Goal: Task Accomplishment & Management: Manage account settings

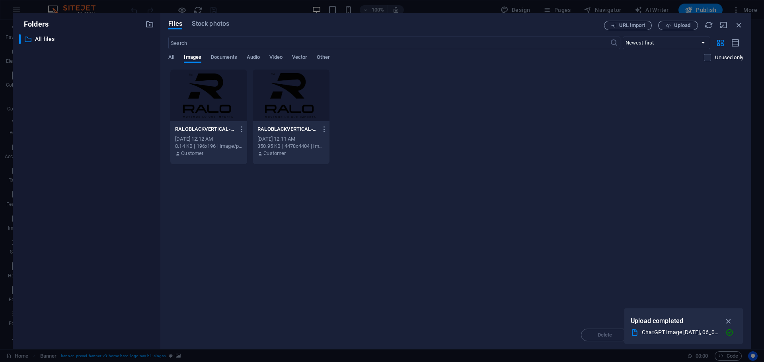
click at [580, 233] on div "Drop files here to upload them instantly RALOBLACKVERTICAL-zQlch355zxOrqEW0rjLS…" at bounding box center [455, 195] width 575 height 252
click at [200, 22] on span "Stock photos" at bounding box center [210, 24] width 37 height 10
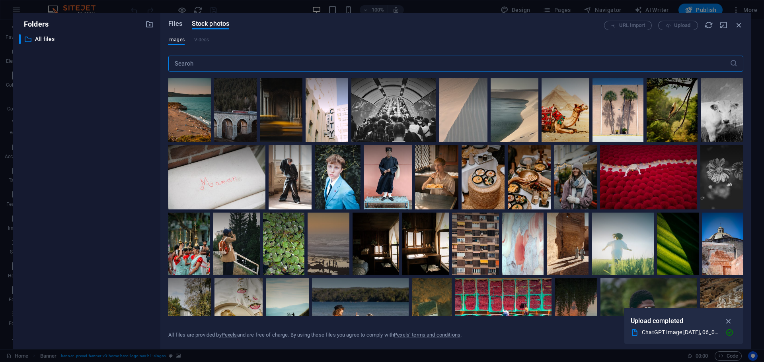
click at [177, 23] on span "Files" at bounding box center [175, 24] width 14 height 10
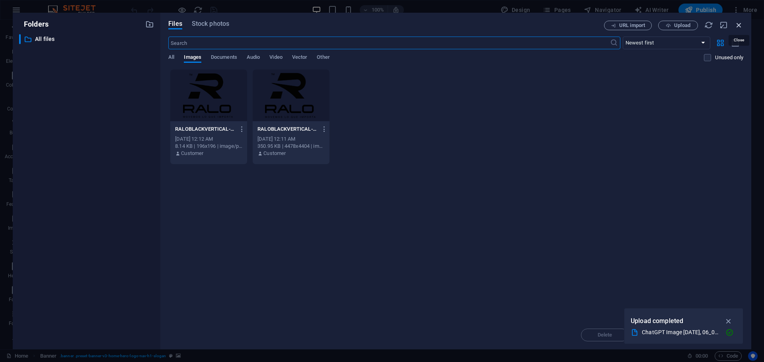
click at [739, 25] on icon "button" at bounding box center [738, 25] width 9 height 9
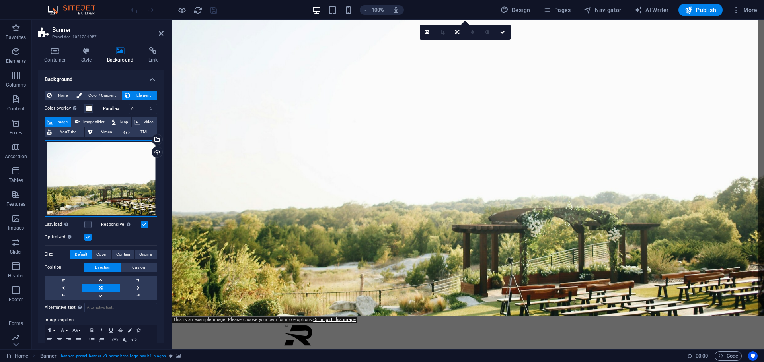
click at [89, 176] on div "Drag files here, click to choose files or select files from Files or our free s…" at bounding box center [101, 178] width 113 height 76
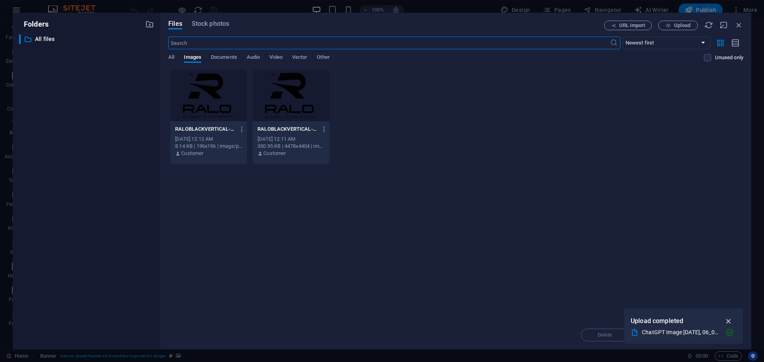
click at [729, 324] on icon "button" at bounding box center [728, 321] width 9 height 9
click at [472, 202] on div "Drop files here to upload them instantly RALOBLACKVERTICAL-zQlch355zxOrqEW0rjLS…" at bounding box center [455, 195] width 575 height 252
click at [227, 59] on span "Documents" at bounding box center [224, 57] width 26 height 11
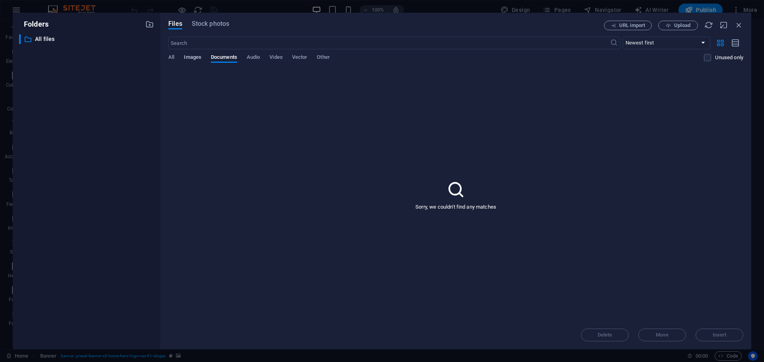
click at [192, 55] on span "Images" at bounding box center [192, 57] width 17 height 11
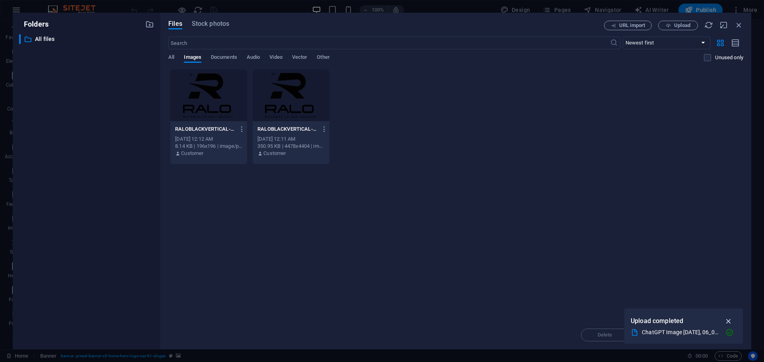
click at [728, 321] on icon "button" at bounding box center [728, 321] width 9 height 9
click at [673, 47] on select "Newest first Oldest first Name (A-Z) Name (Z-A) Size (0-9) Size (9-0) Resolutio…" at bounding box center [665, 43] width 87 height 13
click at [622, 37] on select "Newest first Oldest first Name (A-Z) Name (Z-A) Size (0-9) Size (9-0) Resolutio…" at bounding box center [665, 43] width 87 height 13
click at [662, 43] on select "Newest first Oldest first Name (A-Z) Name (Z-A) Size (0-9) Size (9-0) Resolutio…" at bounding box center [665, 43] width 87 height 13
select select "newest_first"
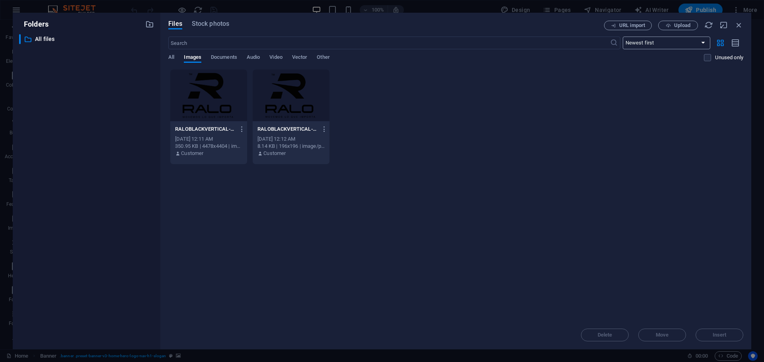
click at [622, 37] on select "Newest first Oldest first Name (A-Z) Name (Z-A) Size (0-9) Size (9-0) Resolutio…" at bounding box center [665, 43] width 87 height 13
click at [680, 27] on span "Upload" at bounding box center [682, 25] width 16 height 5
click at [728, 321] on icon "button" at bounding box center [728, 321] width 9 height 9
drag, startPoint x: 737, startPoint y: 23, endPoint x: 514, endPoint y: 0, distance: 224.7
click at [737, 23] on icon "button" at bounding box center [738, 25] width 9 height 9
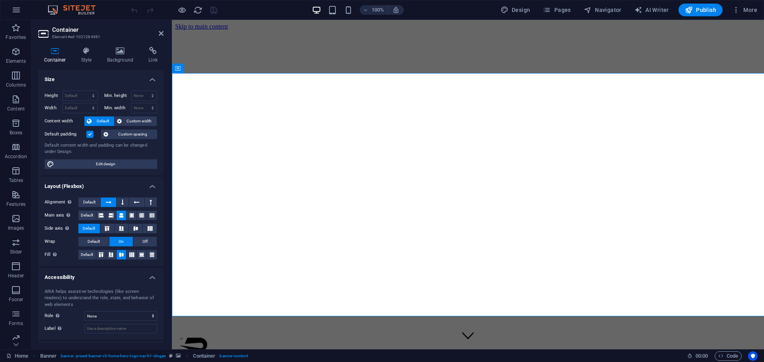
click at [142, 149] on div "Default content width and padding can be changed under Design." at bounding box center [101, 148] width 113 height 13
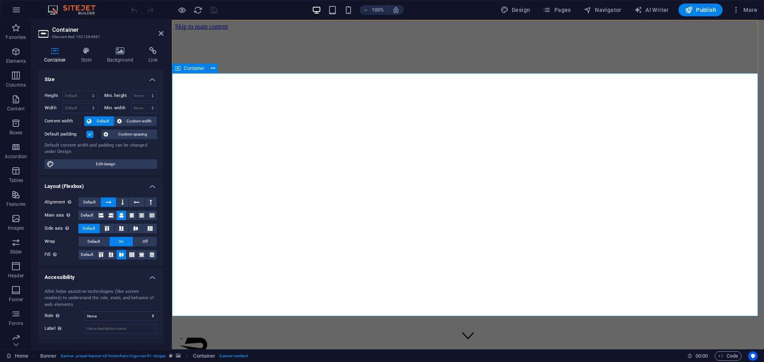
click at [128, 56] on h4 "Background" at bounding box center [122, 55] width 42 height 17
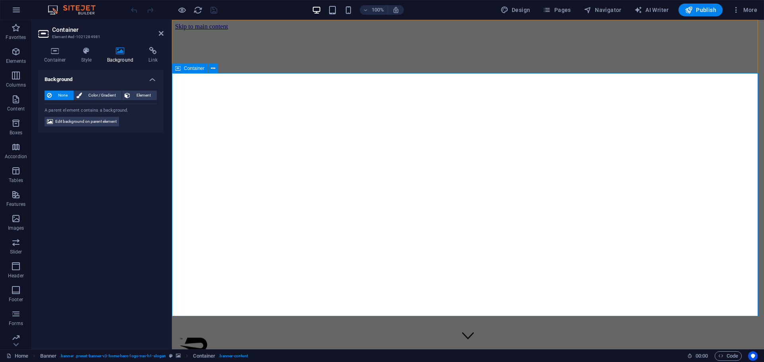
click at [183, 66] on div "Container" at bounding box center [190, 69] width 36 height 10
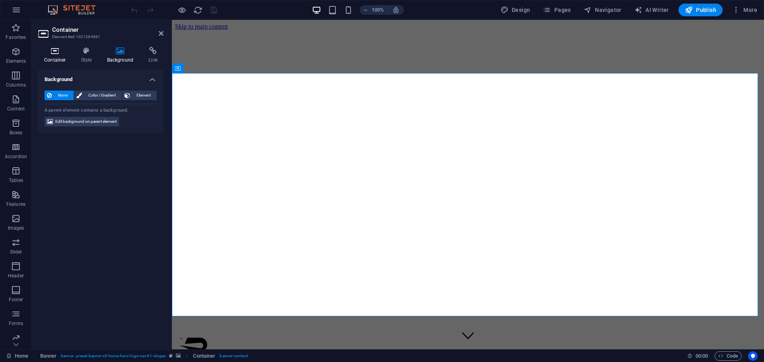
click at [63, 52] on icon at bounding box center [55, 51] width 34 height 8
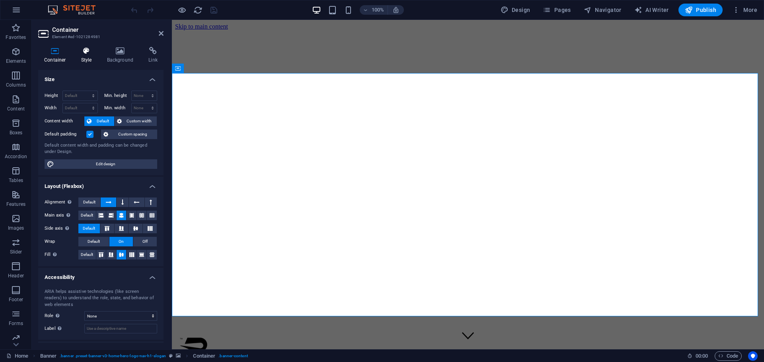
click at [86, 58] on h4 "Style" at bounding box center [88, 55] width 26 height 17
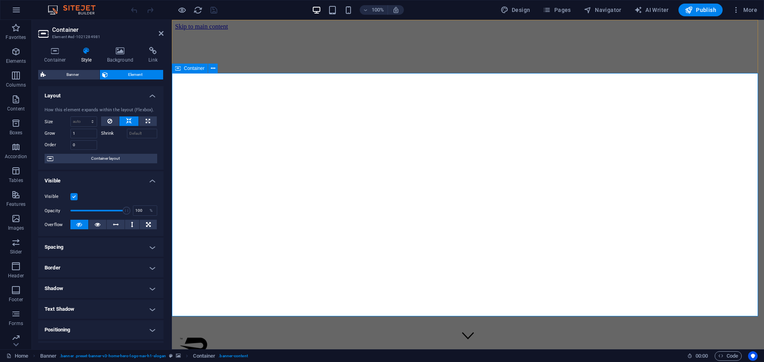
click at [188, 67] on span "Container" at bounding box center [194, 68] width 21 height 5
click at [216, 69] on button at bounding box center [213, 69] width 10 height 10
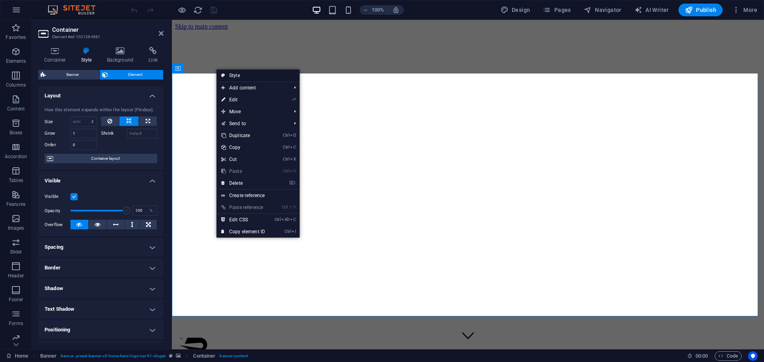
click at [234, 76] on link "Style" at bounding box center [257, 76] width 83 height 12
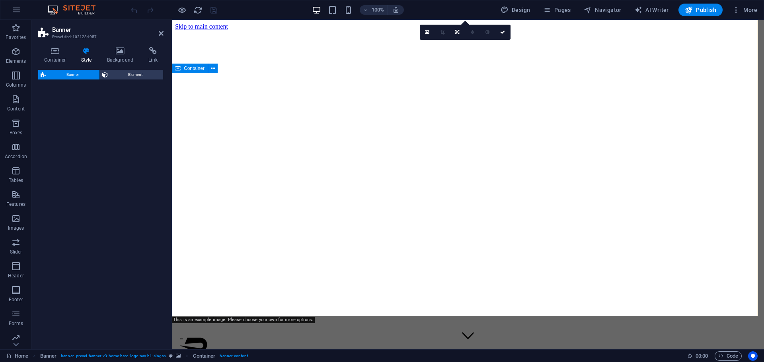
select select "preset-banner-v3-home-hero-logo-nav-h1-slogan"
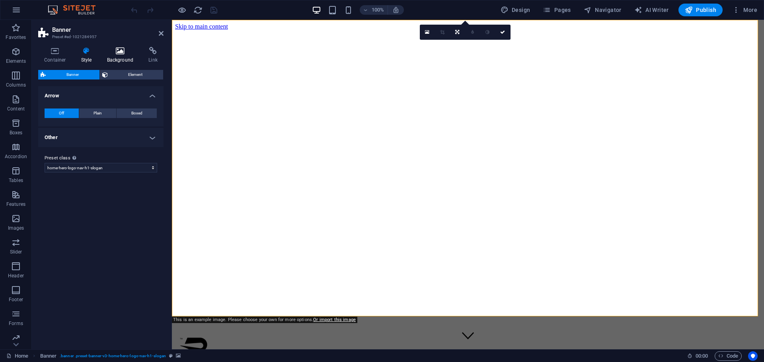
click at [117, 57] on h4 "Background" at bounding box center [122, 55] width 42 height 17
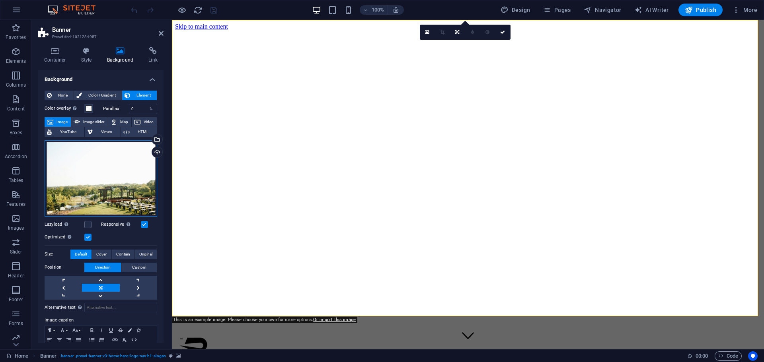
click at [84, 182] on div "Drag files here, click to choose files or select files from Files or our free s…" at bounding box center [101, 178] width 113 height 76
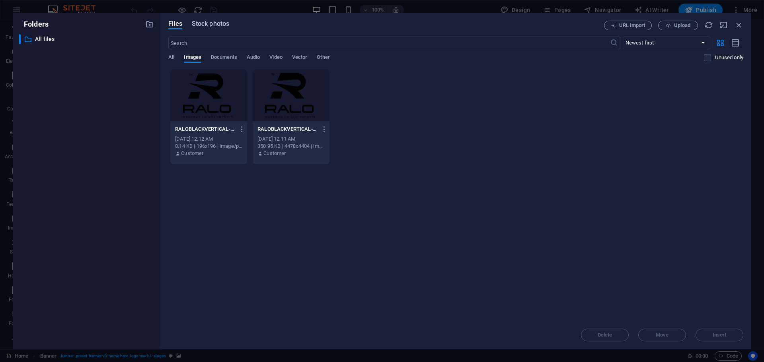
click at [208, 27] on span "Stock photos" at bounding box center [210, 24] width 37 height 10
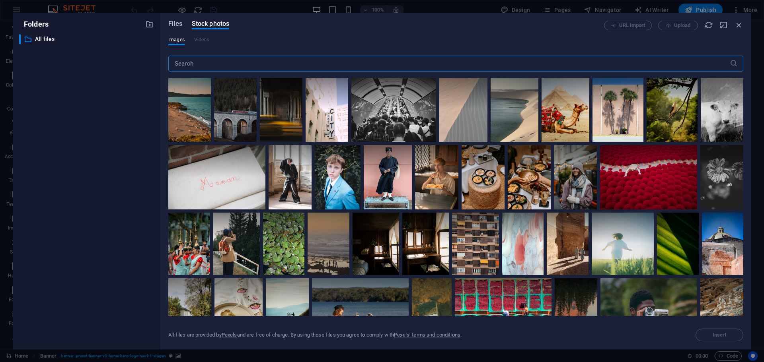
click at [172, 23] on span "Files" at bounding box center [175, 24] width 14 height 10
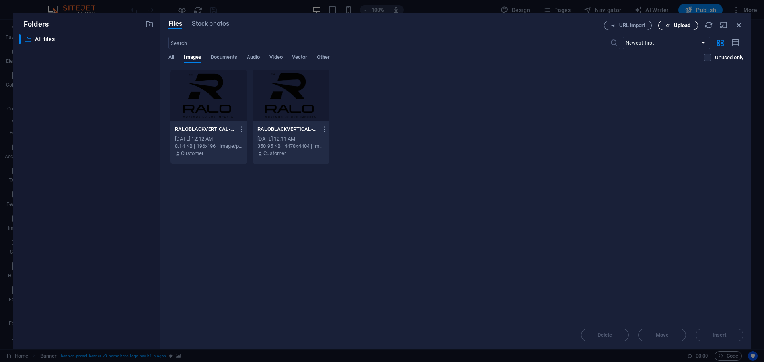
click at [674, 26] on span "Upload" at bounding box center [682, 25] width 16 height 5
click at [675, 30] on button "Upload" at bounding box center [678, 26] width 40 height 10
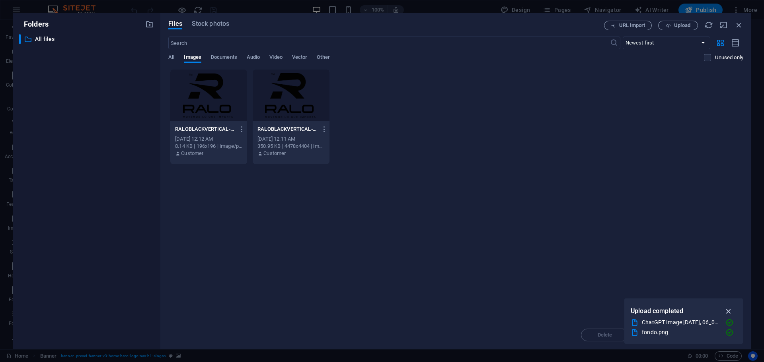
click at [729, 311] on icon "button" at bounding box center [728, 311] width 9 height 9
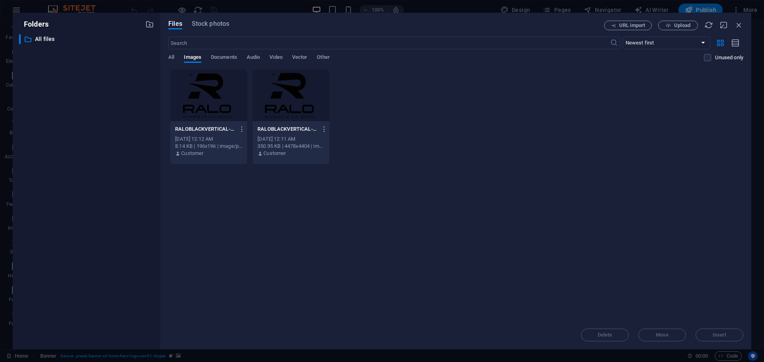
drag, startPoint x: 655, startPoint y: 117, endPoint x: 662, endPoint y: 104, distance: 14.2
click at [656, 117] on div "RALOBLACKVERTICAL-zQlch355zxOrqEW0rjLSAQ-VL2IRhlR-31UkkMAS_osuw.png RALOBLACKVE…" at bounding box center [455, 116] width 575 height 95
drag, startPoint x: 662, startPoint y: 104, endPoint x: 668, endPoint y: 102, distance: 6.4
click at [664, 104] on div "RALOBLACKVERTICAL-zQlch355zxOrqEW0rjLSAQ-VL2IRhlR-31UkkMAS_osuw.png RALOBLACKVE…" at bounding box center [455, 116] width 575 height 95
click at [731, 46] on icon "button" at bounding box center [735, 43] width 9 height 9
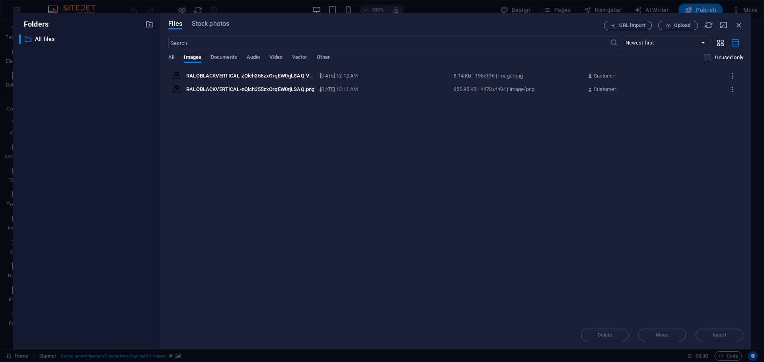
click at [720, 45] on icon "button" at bounding box center [719, 43] width 9 height 9
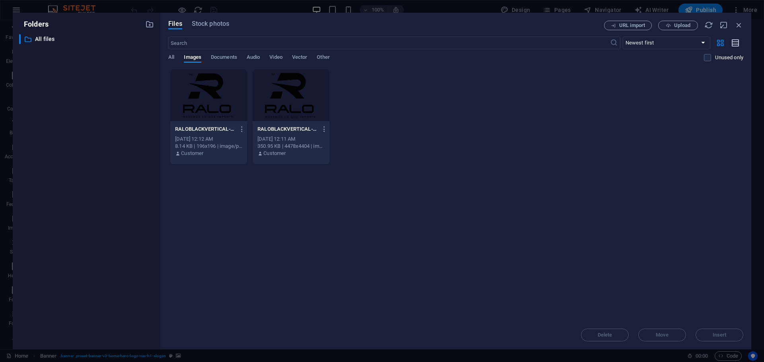
click at [733, 46] on icon "button" at bounding box center [735, 43] width 9 height 9
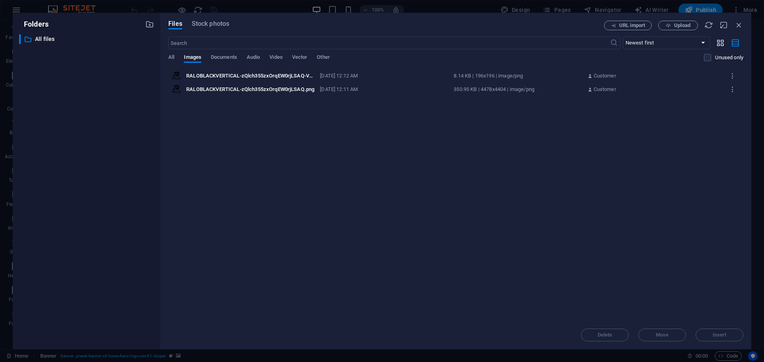
click at [721, 45] on icon "button" at bounding box center [719, 43] width 9 height 9
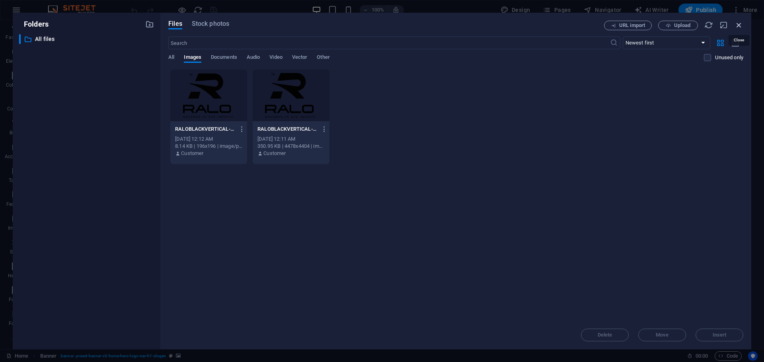
click at [739, 25] on icon "button" at bounding box center [738, 25] width 9 height 9
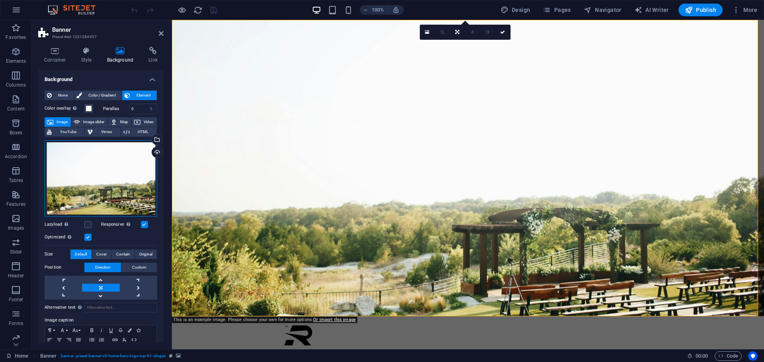
click at [84, 184] on div "Drag files here, click to choose files or select files from Files or our free s…" at bounding box center [101, 178] width 113 height 76
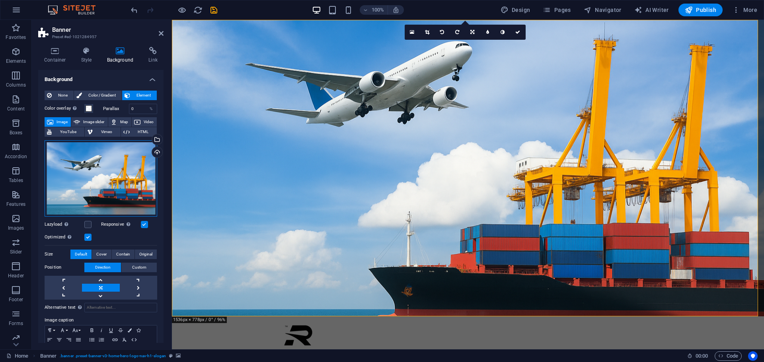
click at [112, 184] on div "Drag files here, click to choose files or select files from Files or our free s…" at bounding box center [101, 178] width 113 height 76
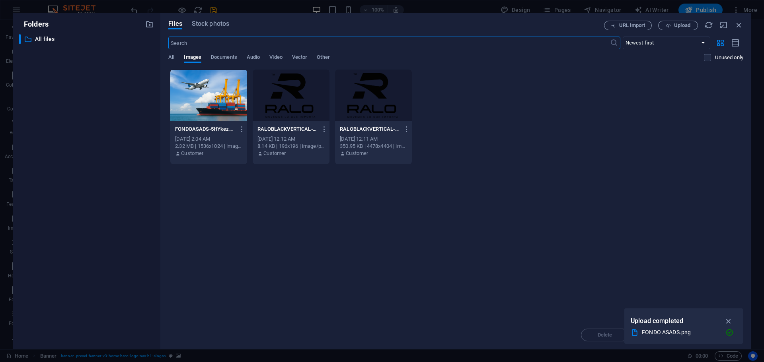
click at [222, 88] on div at bounding box center [208, 96] width 77 height 52
click at [730, 320] on icon "button" at bounding box center [728, 321] width 9 height 9
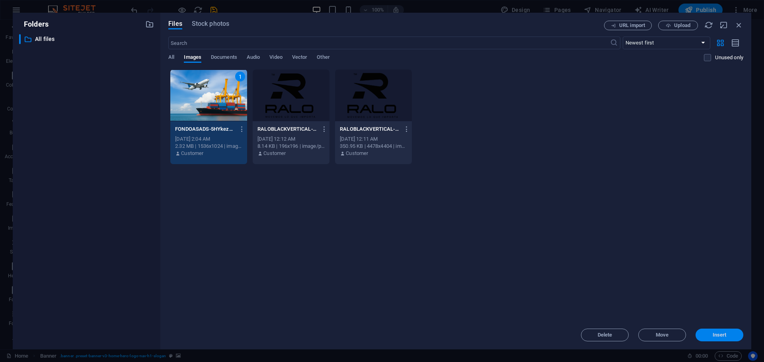
click at [721, 334] on span "Insert" at bounding box center [719, 335] width 14 height 5
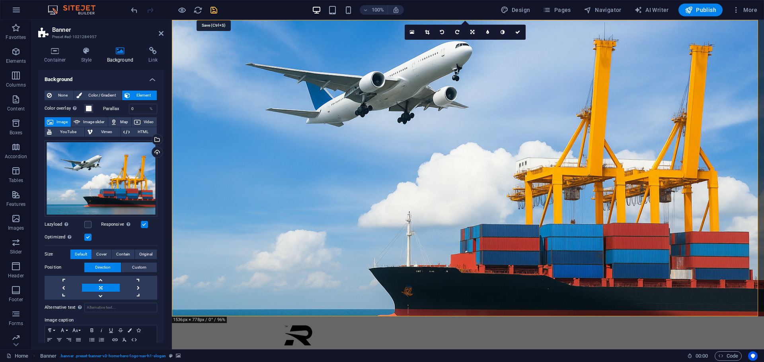
click at [212, 11] on icon "save" at bounding box center [213, 10] width 9 height 9
checkbox input "false"
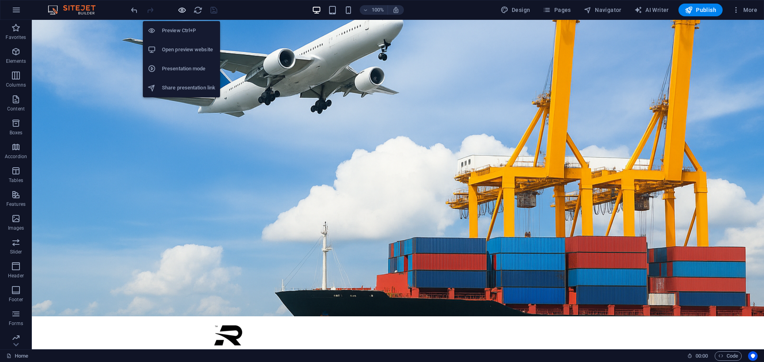
click at [183, 10] on icon "button" at bounding box center [181, 10] width 9 height 9
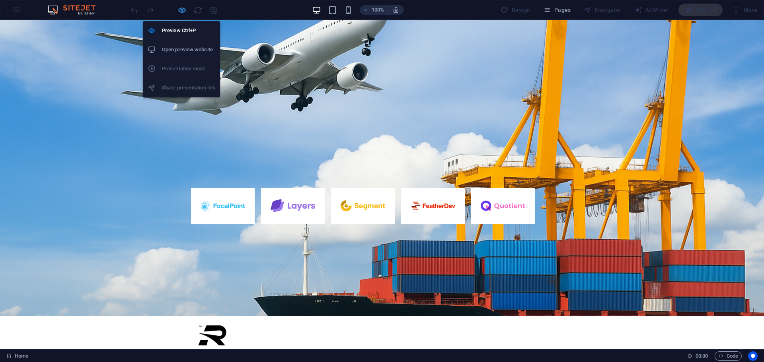
click at [181, 14] on icon "button" at bounding box center [181, 10] width 9 height 9
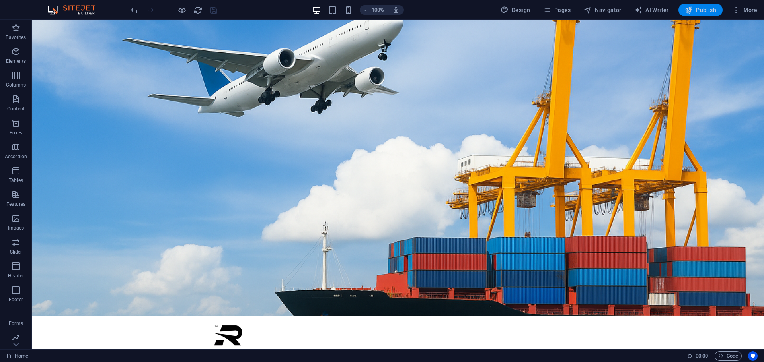
click at [702, 8] on span "Publish" at bounding box center [699, 10] width 31 height 8
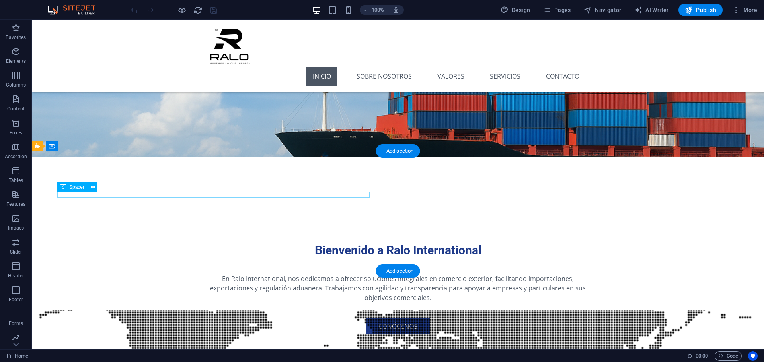
scroll to position [239, 0]
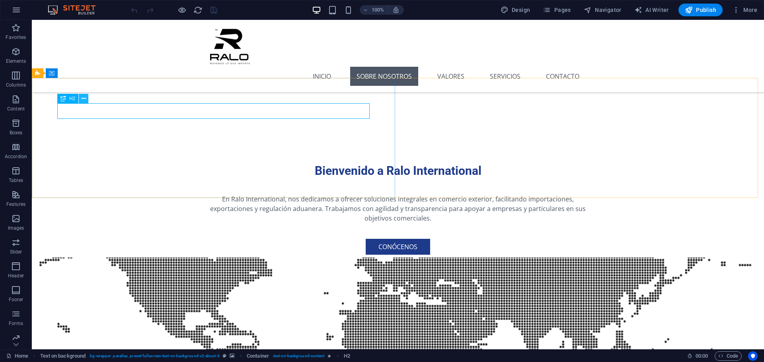
click at [87, 99] on button at bounding box center [84, 99] width 10 height 10
click at [86, 74] on icon at bounding box center [87, 73] width 4 height 8
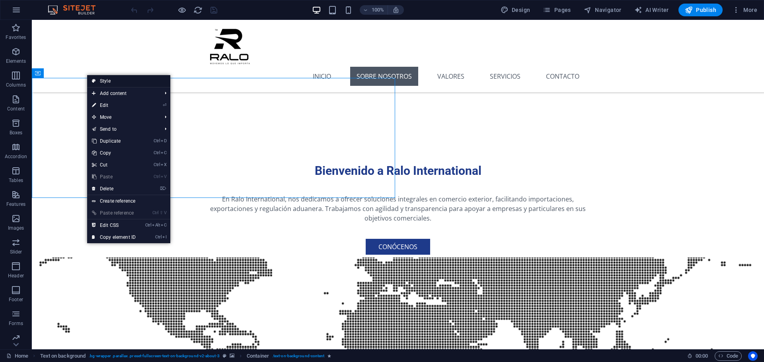
click at [101, 77] on link "Style" at bounding box center [128, 81] width 83 height 12
select select "%"
select select "rem"
select select "px"
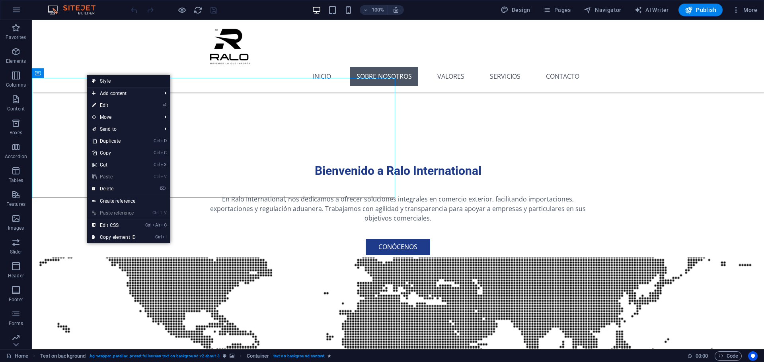
select select "preset-fullscreen-text-on-background-v2-about-3"
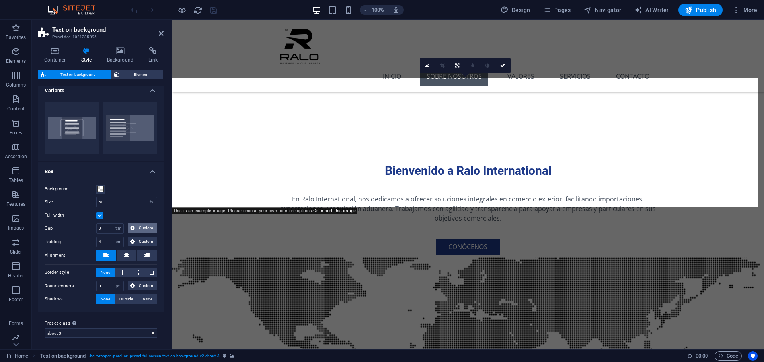
scroll to position [6, 0]
click at [18, 247] on span "Slider" at bounding box center [16, 247] width 32 height 19
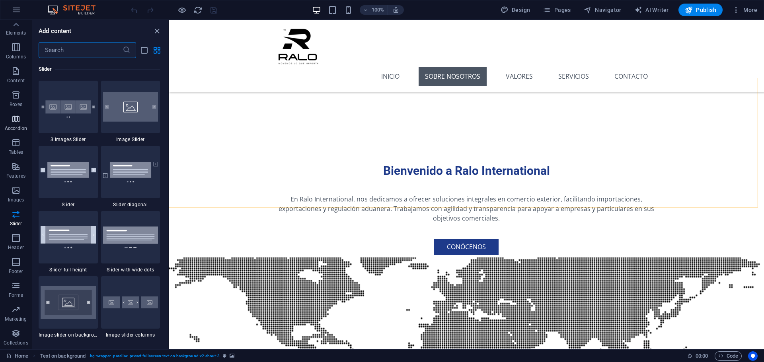
scroll to position [0, 0]
click at [16, 30] on icon "button" at bounding box center [16, 28] width 10 height 10
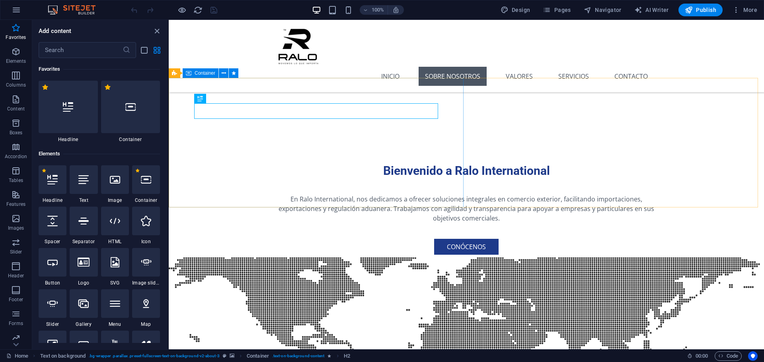
click at [204, 75] on span "Container" at bounding box center [204, 73] width 21 height 5
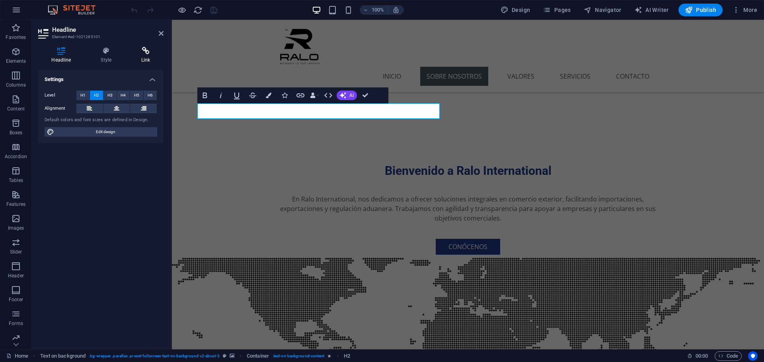
click at [146, 57] on h4 "Link" at bounding box center [145, 55] width 35 height 17
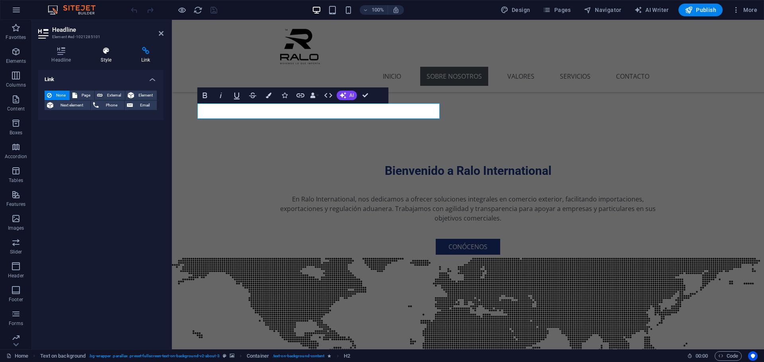
click at [116, 58] on h4 "Style" at bounding box center [107, 55] width 41 height 17
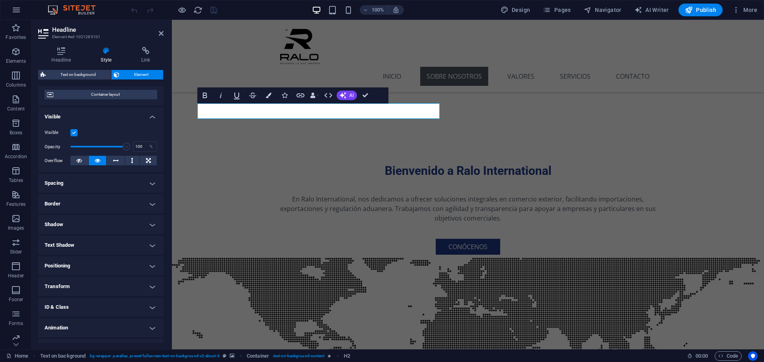
scroll to position [79, 0]
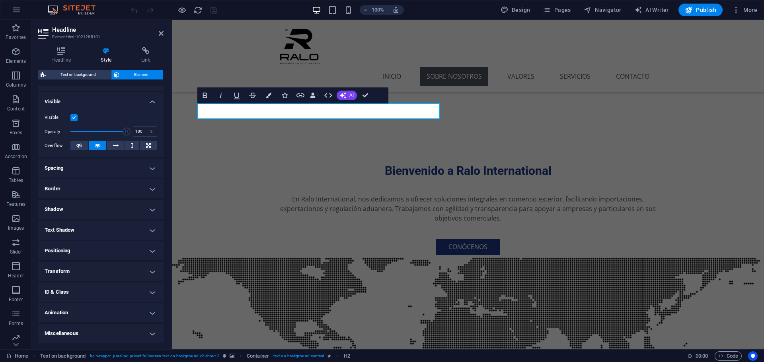
click at [108, 311] on h4 "Animation" at bounding box center [100, 312] width 125 height 19
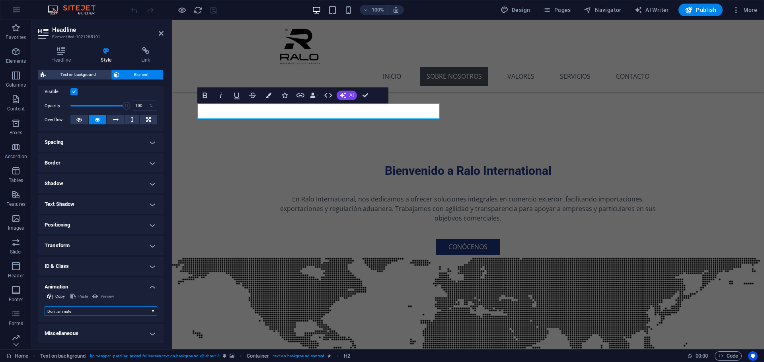
click at [102, 315] on select "Don't animate Show / Hide Slide up/down Zoom in/out Slide left to right Slide r…" at bounding box center [101, 312] width 113 height 10
select select "fade"
click at [45, 307] on select "Don't animate Show / Hide Slide up/down Zoom in/out Slide left to right Slide r…" at bounding box center [101, 312] width 113 height 10
select select "scroll"
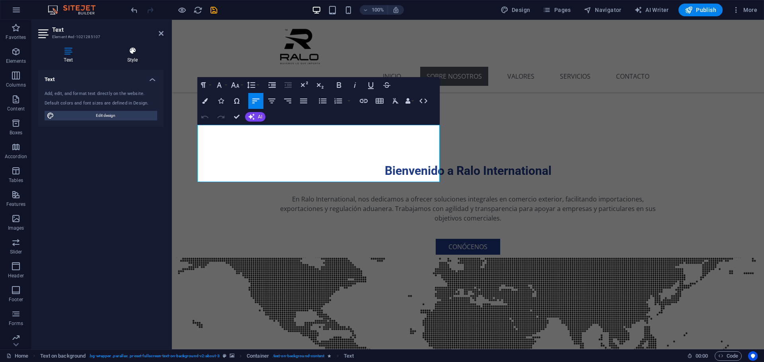
click at [133, 49] on icon at bounding box center [132, 51] width 62 height 8
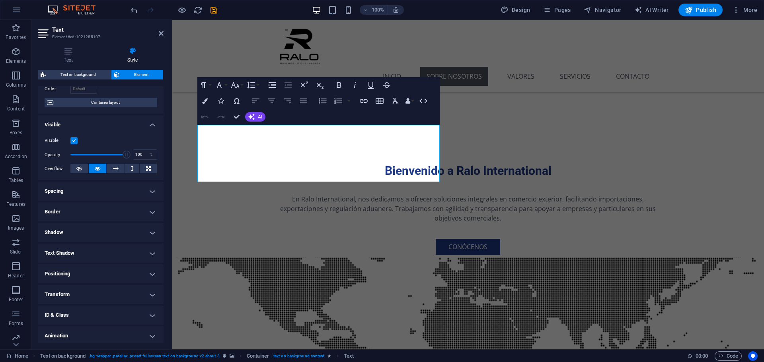
scroll to position [79, 0]
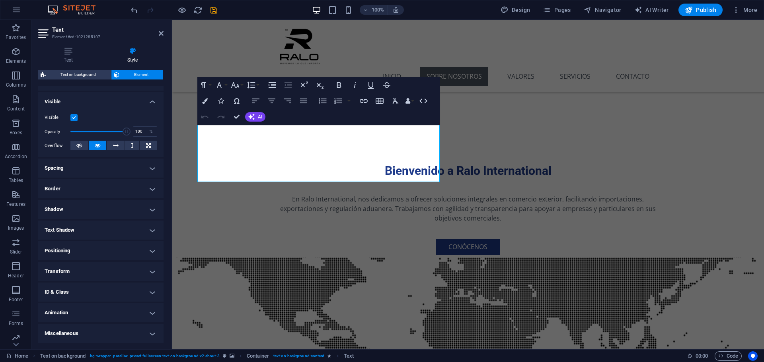
click at [70, 309] on h4 "Animation" at bounding box center [100, 312] width 125 height 19
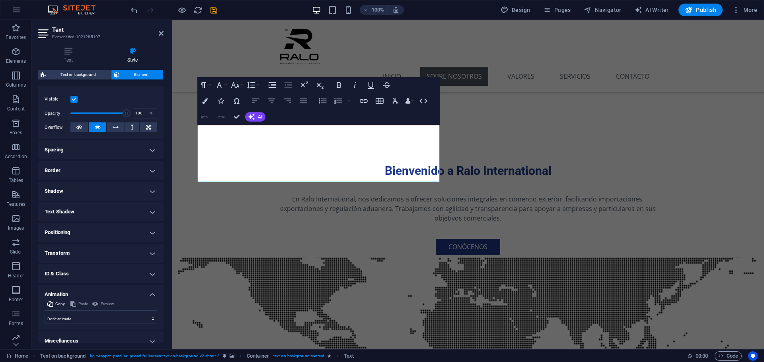
scroll to position [105, 0]
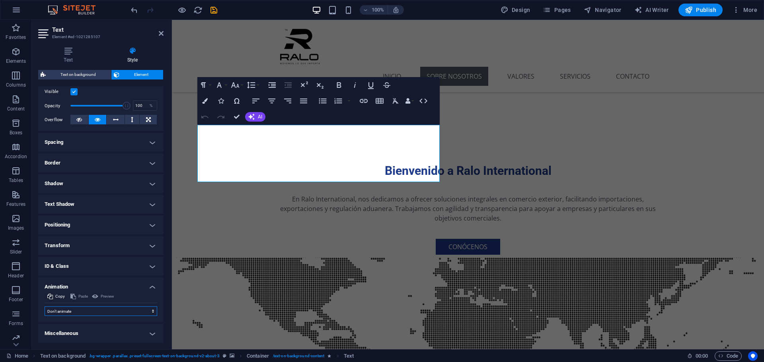
click at [76, 310] on select "Don't animate Show / Hide Slide up/down Zoom in/out Slide left to right Slide r…" at bounding box center [101, 312] width 113 height 10
select select "slide"
click at [45, 307] on select "Don't animate Show / Hide Slide up/down Zoom in/out Slide left to right Slide r…" at bounding box center [101, 312] width 113 height 10
select select "scroll"
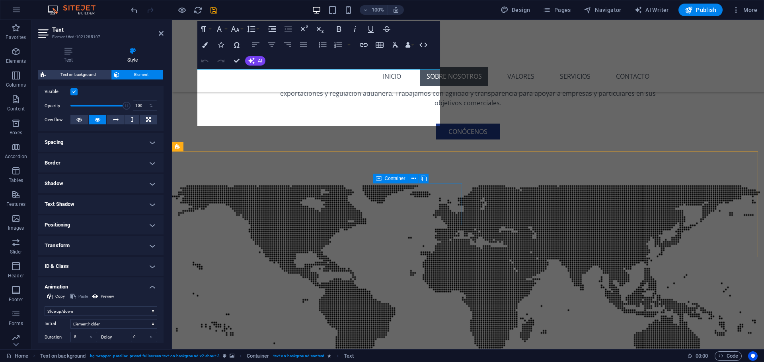
scroll to position [358, 0]
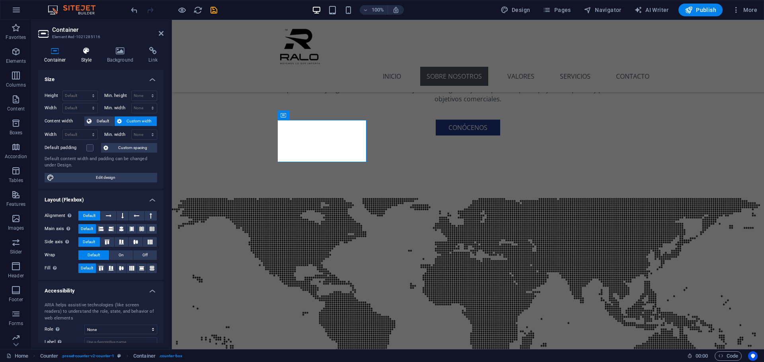
click at [86, 56] on h4 "Style" at bounding box center [88, 55] width 26 height 17
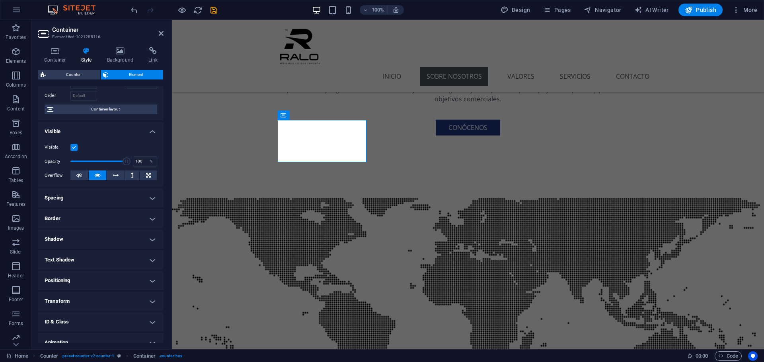
scroll to position [79, 0]
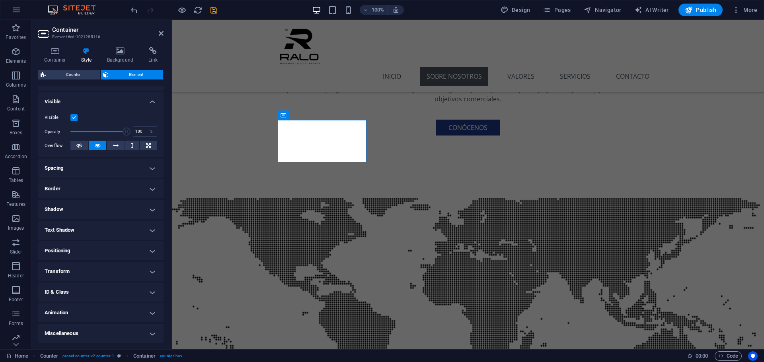
click at [68, 319] on h4 "Animation" at bounding box center [100, 312] width 125 height 19
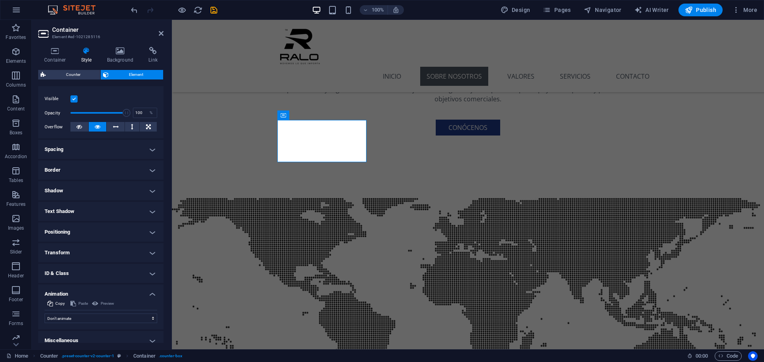
scroll to position [105, 0]
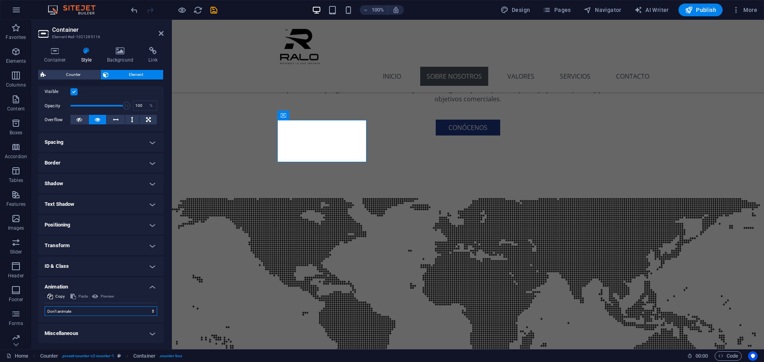
click at [85, 313] on select "Don't animate Show / Hide Slide up/down Zoom in/out Slide left to right Slide r…" at bounding box center [101, 312] width 113 height 10
select select "flash"
click at [45, 307] on select "Don't animate Show / Hide Slide up/down Zoom in/out Slide left to right Slide r…" at bounding box center [101, 312] width 113 height 10
select select "scroll"
click at [78, 314] on select "Don't animate Show / Hide Slide up/down Zoom in/out Slide left to right Slide r…" at bounding box center [101, 312] width 113 height 10
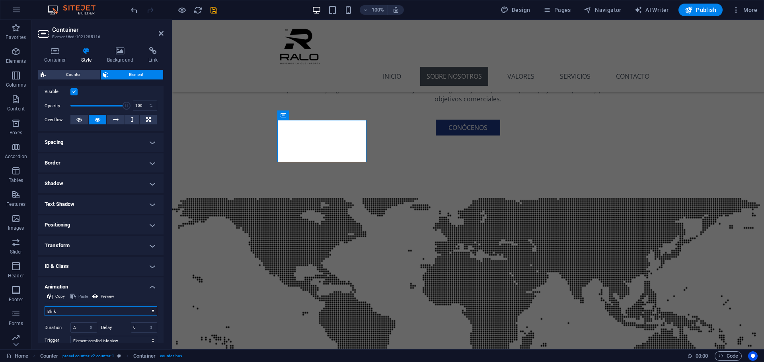
select select "move-bottom-to-top"
click at [45, 307] on select "Don't animate Show / Hide Slide up/down Zoom in/out Slide left to right Slide r…" at bounding box center [101, 312] width 113 height 10
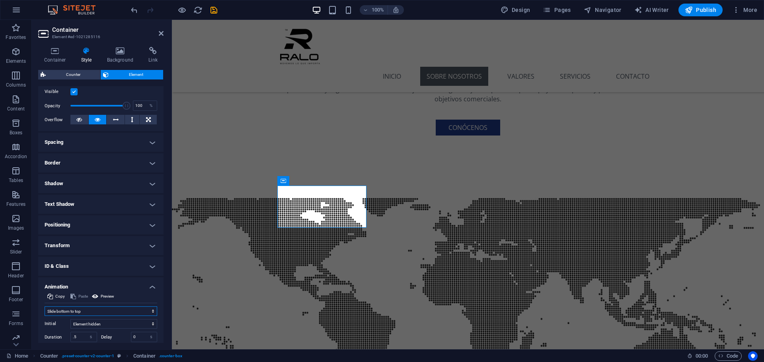
scroll to position [161, 0]
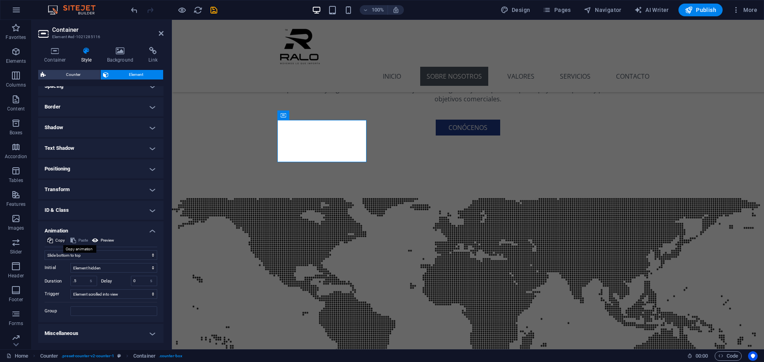
click at [59, 242] on span "Copy" at bounding box center [60, 241] width 10 height 10
click at [379, 117] on icon at bounding box center [379, 116] width 6 height 10
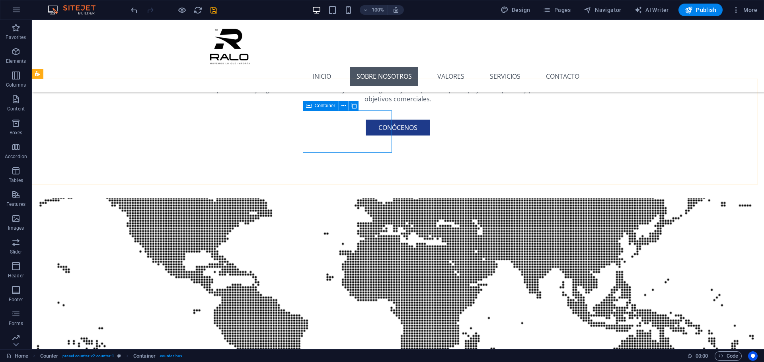
click at [318, 106] on span "Container" at bounding box center [325, 105] width 21 height 5
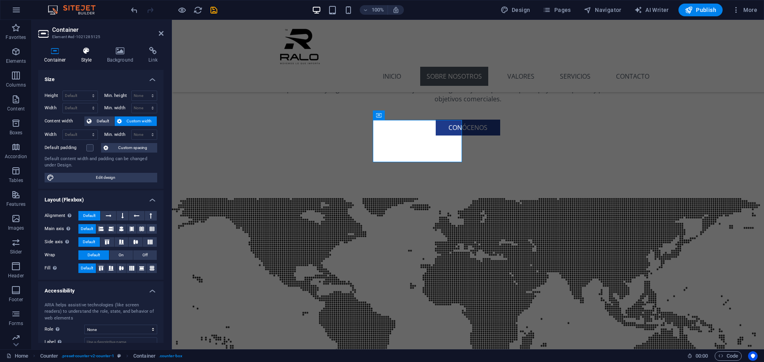
click at [82, 49] on icon at bounding box center [86, 51] width 23 height 8
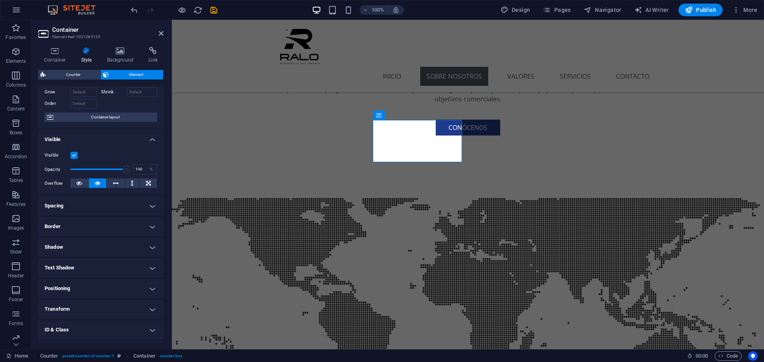
scroll to position [79, 0]
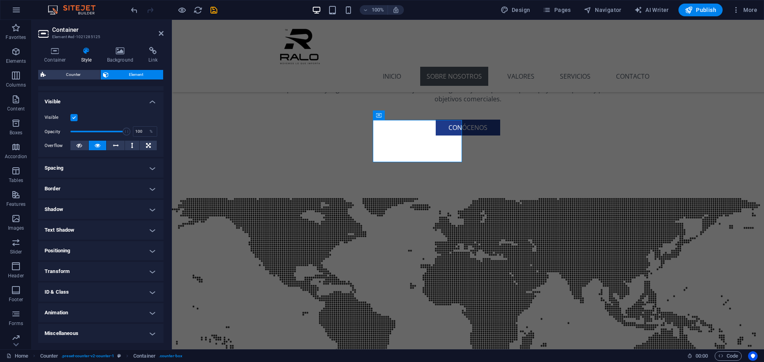
click at [75, 311] on h4 "Animation" at bounding box center [100, 312] width 125 height 19
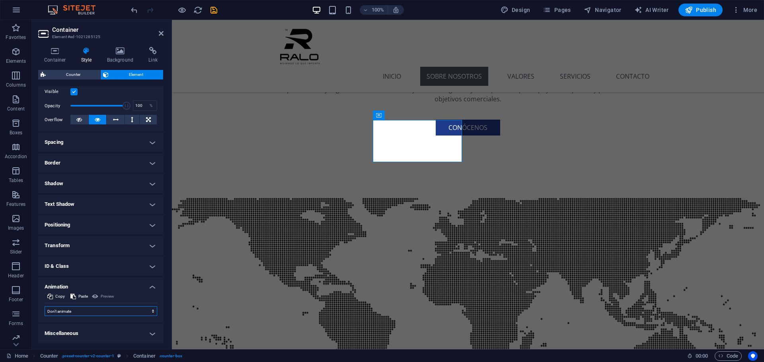
click at [86, 313] on select "Don't animate Show / Hide Slide up/down Zoom in/out Slide left to right Slide r…" at bounding box center [101, 312] width 113 height 10
select select "move-bottom-to-top"
click at [45, 307] on select "Don't animate Show / Hide Slide up/down Zoom in/out Slide left to right Slide r…" at bounding box center [101, 312] width 113 height 10
select select "scroll"
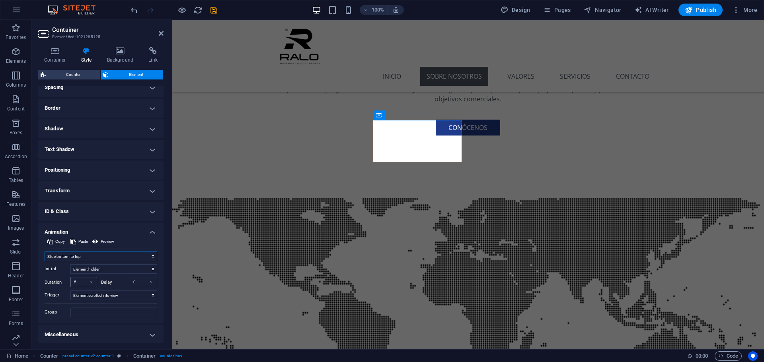
scroll to position [161, 0]
drag, startPoint x: 127, startPoint y: 279, endPoint x: 120, endPoint y: 275, distance: 8.2
click at [122, 278] on div "Delay 0 s ms" at bounding box center [129, 281] width 56 height 10
type input "5"
click at [133, 280] on input "5" at bounding box center [144, 281] width 26 height 10
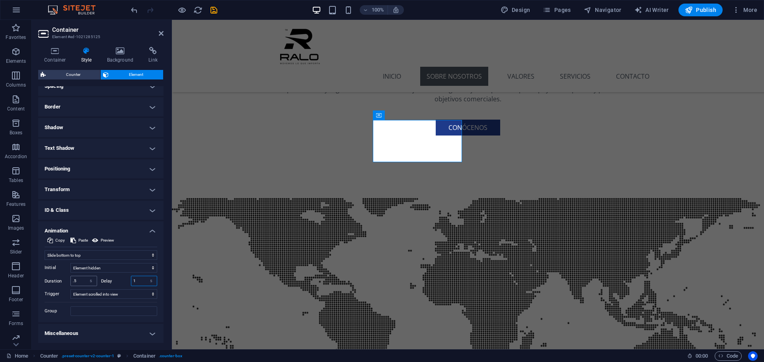
type input "1"
click at [82, 278] on input ".5" at bounding box center [84, 281] width 26 height 10
type input "1"
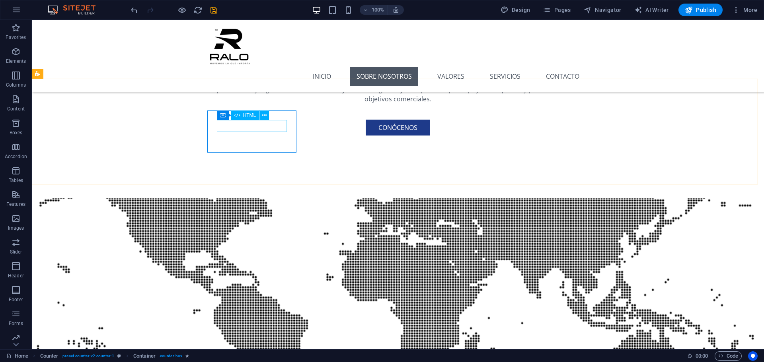
click at [258, 120] on div "HTML" at bounding box center [245, 116] width 28 height 10
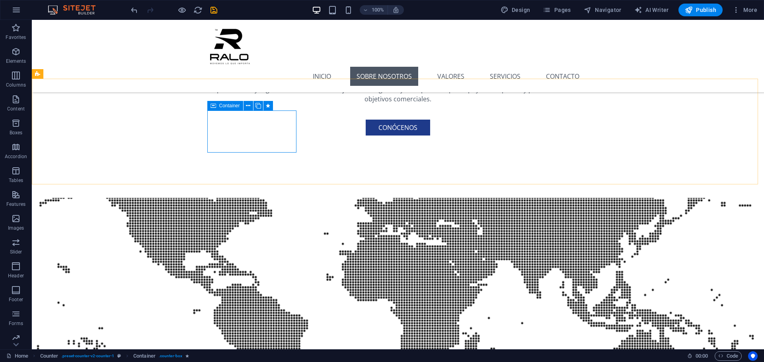
click at [223, 104] on span "Container" at bounding box center [229, 105] width 21 height 5
select select "move-bottom-to-top"
select select "s"
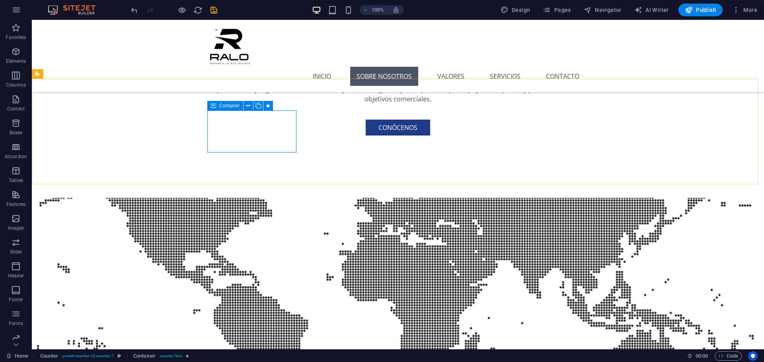
select select "scroll"
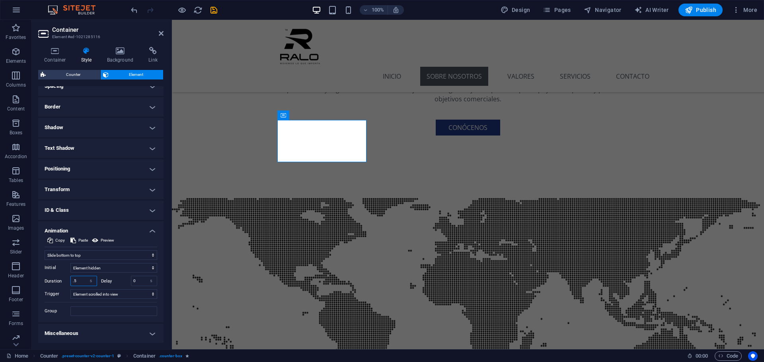
click at [82, 283] on input ".5" at bounding box center [84, 281] width 26 height 10
type input "1"
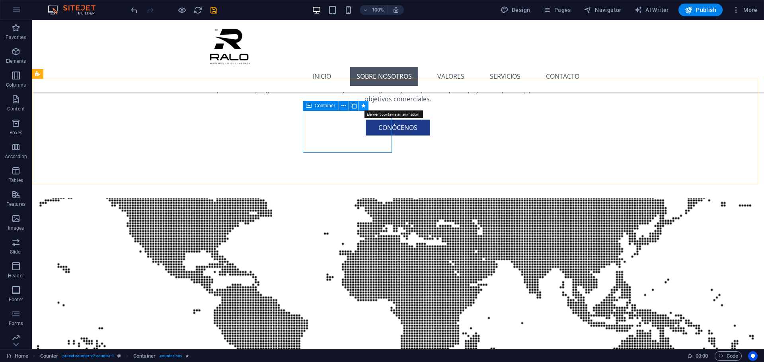
click at [364, 106] on icon at bounding box center [363, 106] width 4 height 8
select select "move-bottom-to-top"
select select "s"
select select "scroll"
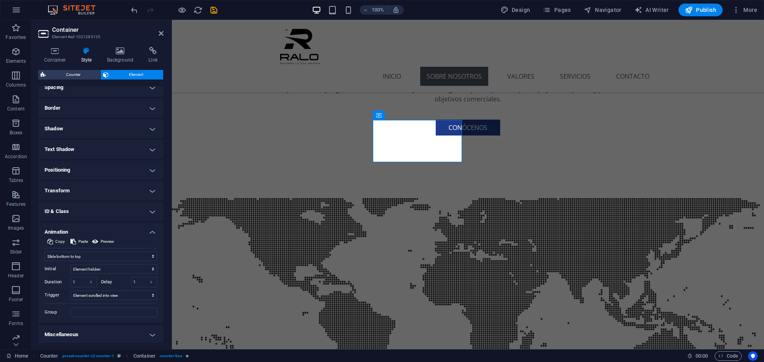
scroll to position [51, 0]
click at [54, 241] on button "Copy" at bounding box center [56, 241] width 20 height 10
click at [474, 115] on icon at bounding box center [474, 116] width 6 height 10
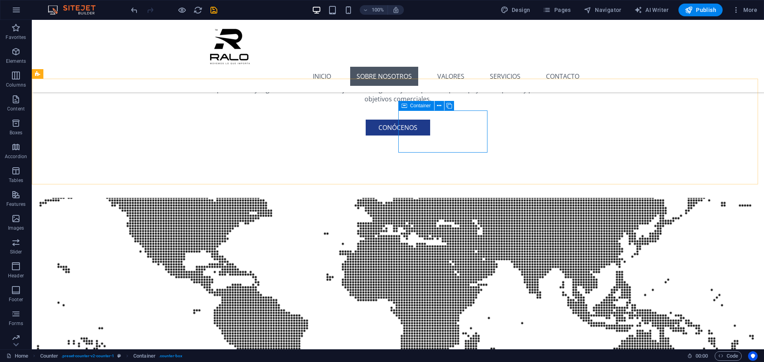
click at [411, 105] on span "Container" at bounding box center [420, 105] width 21 height 5
click at [412, 105] on span "Container" at bounding box center [420, 105] width 21 height 5
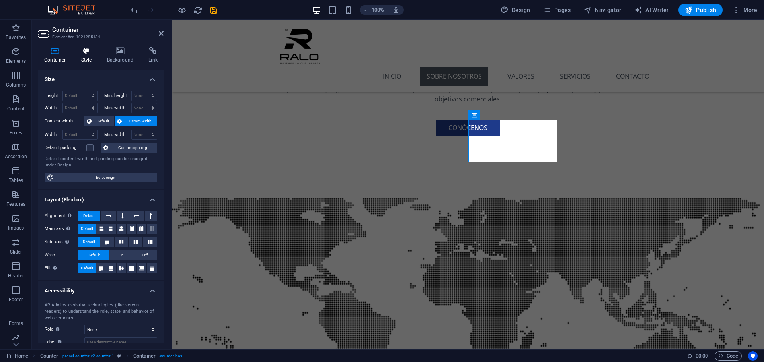
click at [87, 52] on icon at bounding box center [86, 51] width 23 height 8
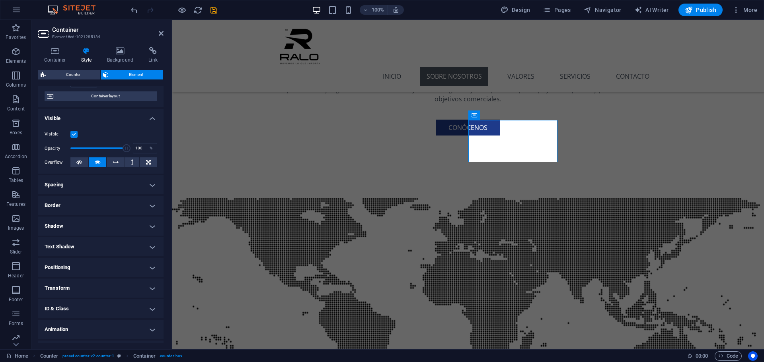
scroll to position [79, 0]
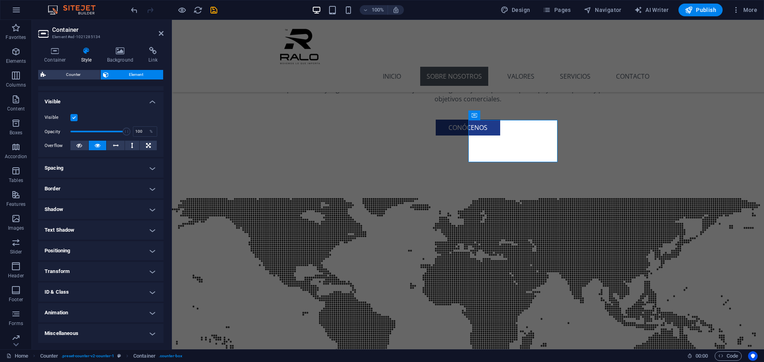
click at [73, 313] on h4 "Animation" at bounding box center [100, 312] width 125 height 19
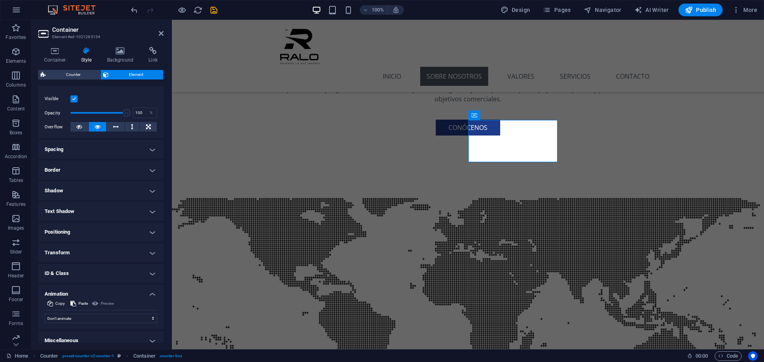
scroll to position [105, 0]
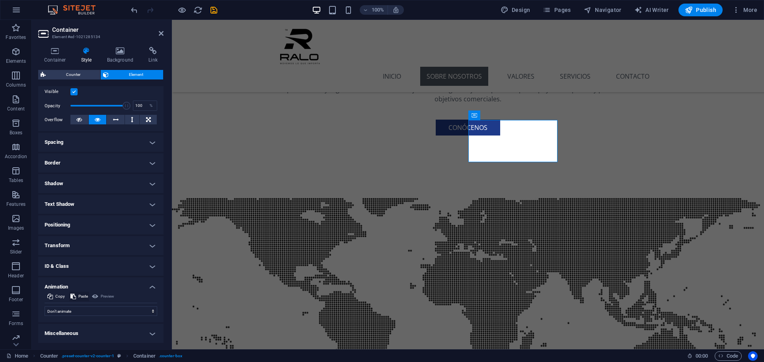
click at [80, 296] on span "Paste" at bounding box center [83, 297] width 10 height 10
select select "move-bottom-to-top"
type input "1"
select select "scroll"
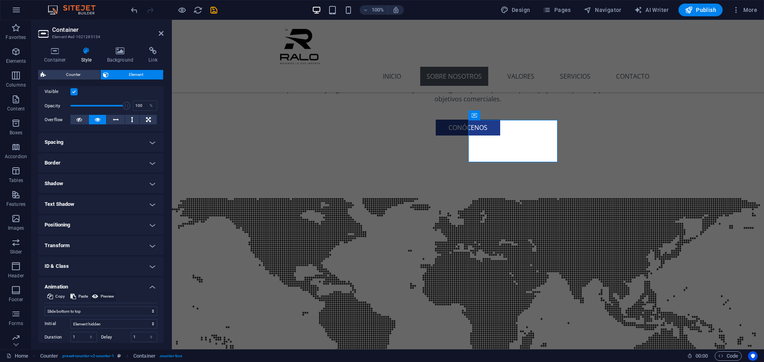
scroll to position [161, 0]
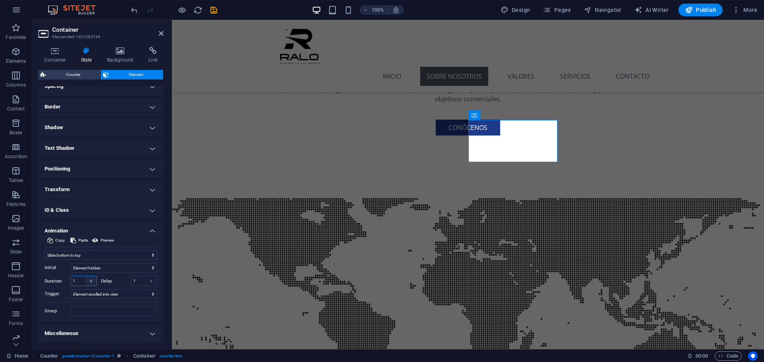
drag, startPoint x: 81, startPoint y: 281, endPoint x: 86, endPoint y: 283, distance: 5.3
click at [81, 281] on input "1" at bounding box center [84, 281] width 26 height 10
drag, startPoint x: 78, startPoint y: 282, endPoint x: 51, endPoint y: 279, distance: 27.6
click at [52, 279] on div "Duration 1 s ms" at bounding box center [71, 281] width 52 height 10
drag, startPoint x: 138, startPoint y: 280, endPoint x: 111, endPoint y: 279, distance: 27.9
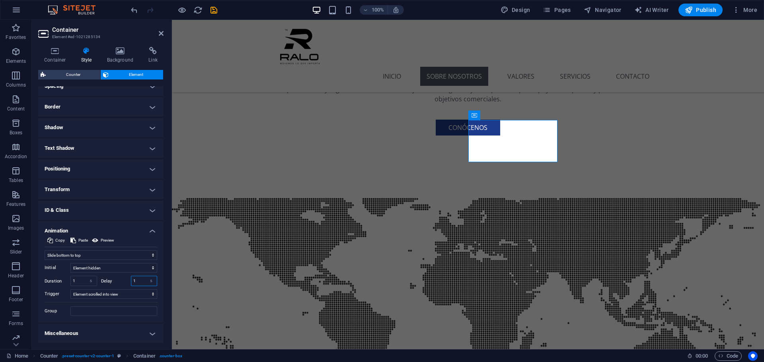
click at [111, 279] on div "Delay 1 s ms" at bounding box center [129, 281] width 56 height 10
type input "2"
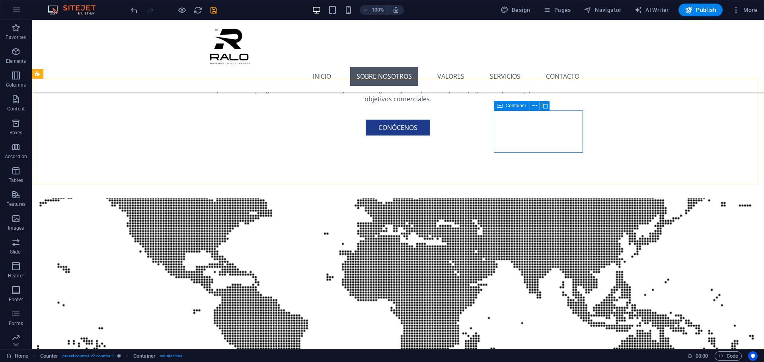
click at [508, 106] on span "Container" at bounding box center [515, 105] width 21 height 5
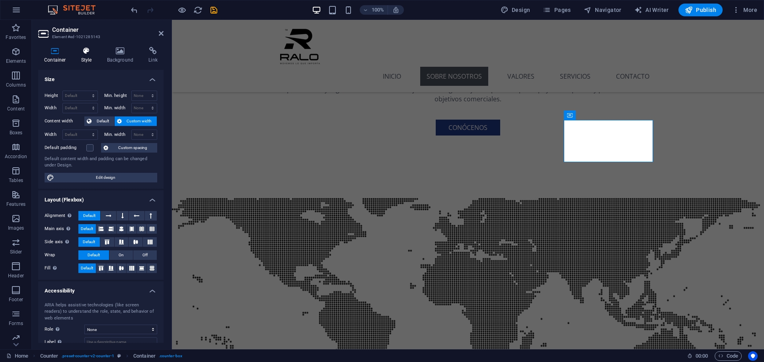
click at [94, 54] on icon at bounding box center [86, 51] width 23 height 8
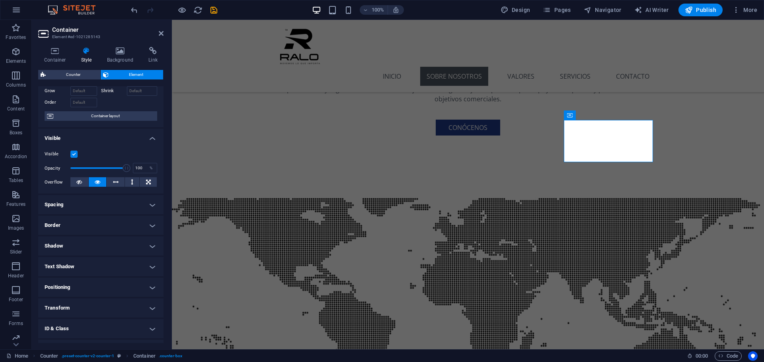
scroll to position [79, 0]
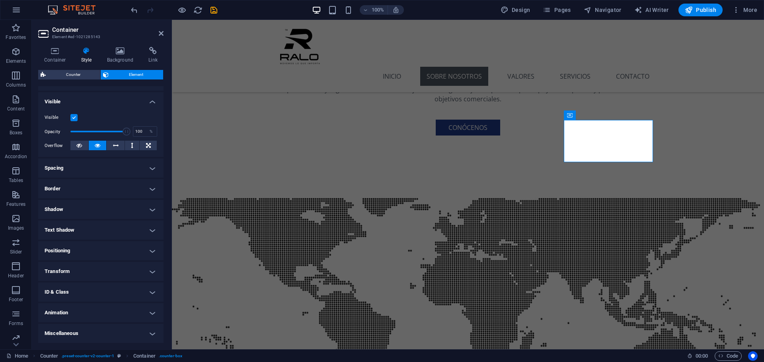
click at [74, 309] on h4 "Animation" at bounding box center [100, 312] width 125 height 19
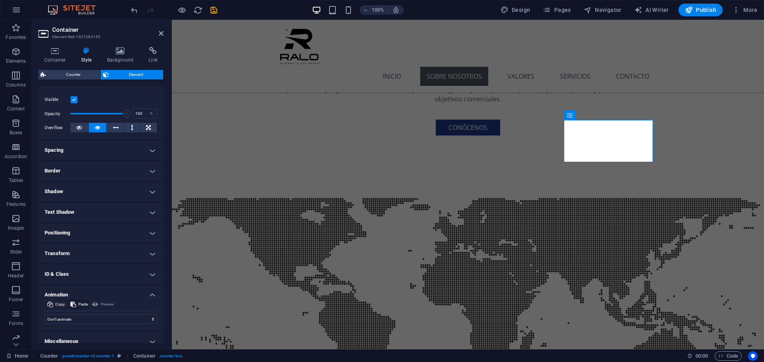
scroll to position [105, 0]
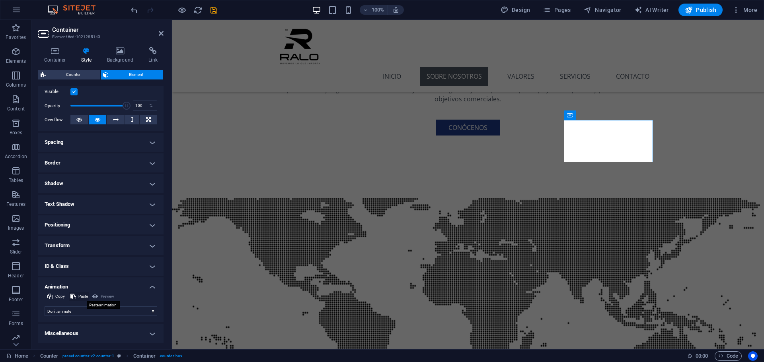
click at [75, 297] on icon at bounding box center [73, 297] width 6 height 10
select select "move-bottom-to-top"
type input "1"
select select "scroll"
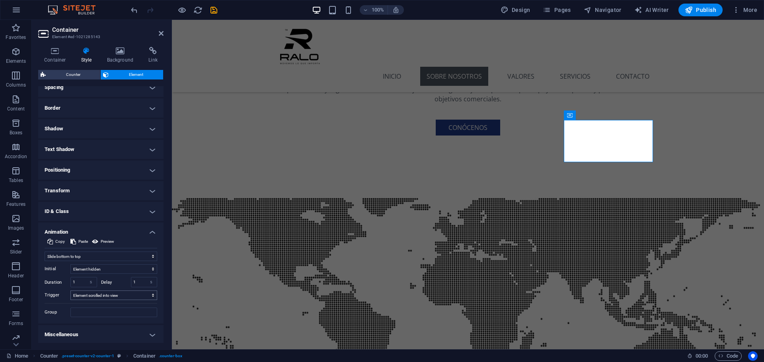
scroll to position [161, 0]
drag, startPoint x: 138, startPoint y: 281, endPoint x: 121, endPoint y: 279, distance: 16.8
click at [123, 280] on div "Delay 1 s ms" at bounding box center [129, 281] width 56 height 10
type input "3"
click at [215, 12] on icon "save" at bounding box center [213, 10] width 9 height 9
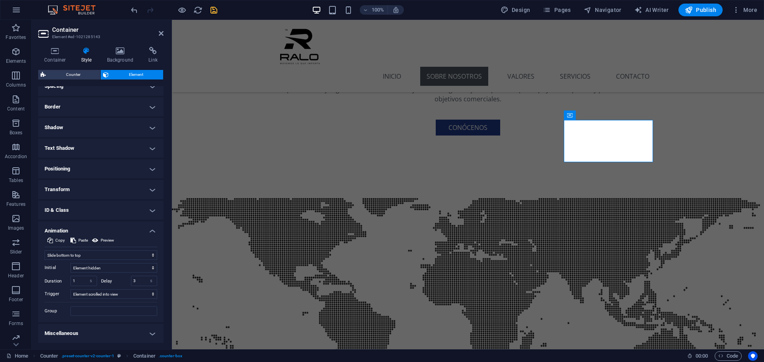
checkbox input "false"
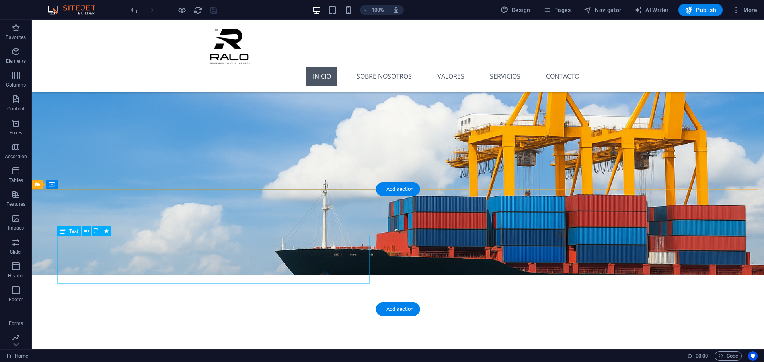
scroll to position [40, 0]
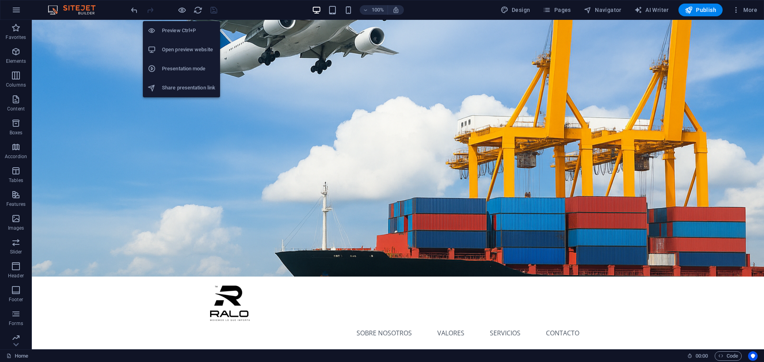
click at [178, 50] on h6 "Open preview website" at bounding box center [188, 50] width 53 height 10
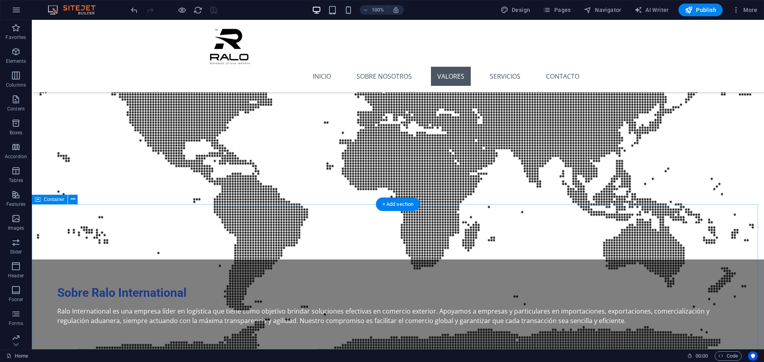
scroll to position [398, 0]
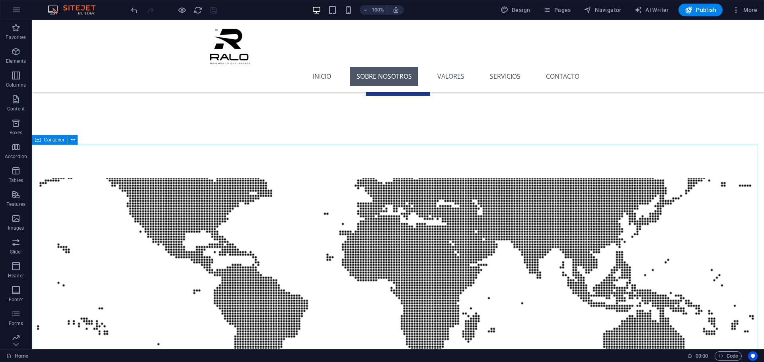
click at [50, 140] on span "Container" at bounding box center [54, 140] width 21 height 5
click at [46, 138] on span "Container" at bounding box center [54, 140] width 21 height 5
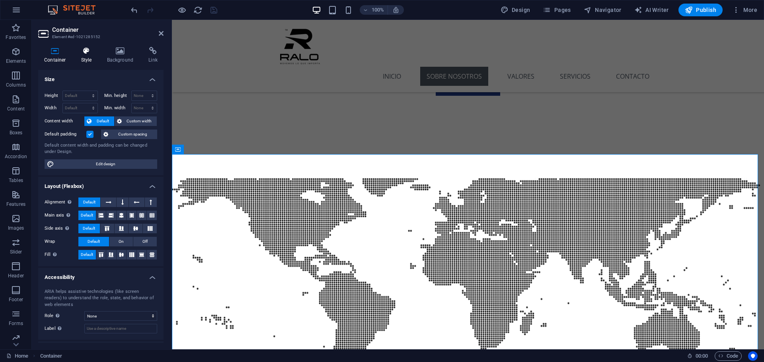
click at [93, 51] on icon at bounding box center [86, 51] width 23 height 8
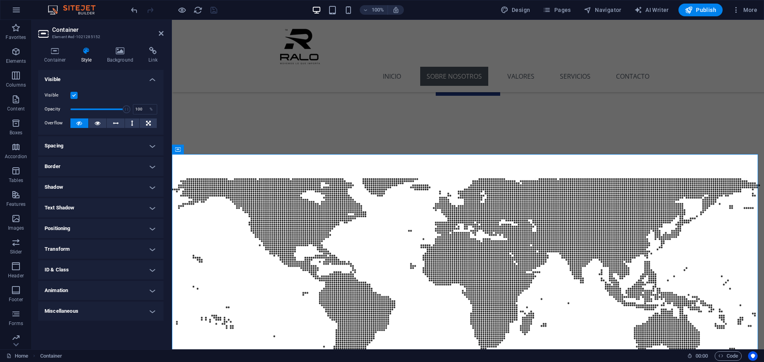
click at [89, 291] on h4 "Animation" at bounding box center [100, 290] width 125 height 19
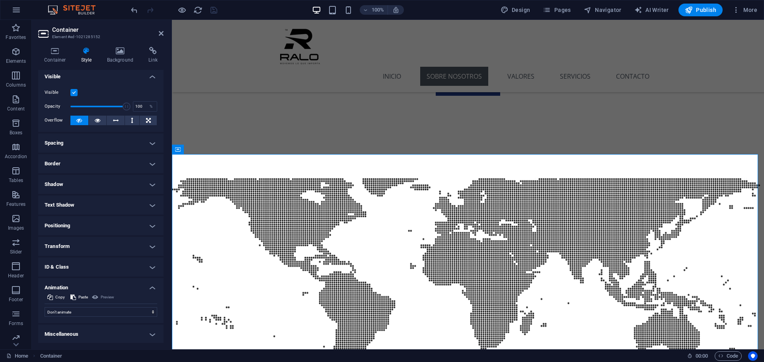
scroll to position [4, 0]
click at [84, 305] on div "Don't animate Show / Hide Slide up/down Zoom in/out Slide left to right Slide r…" at bounding box center [101, 309] width 113 height 13
click at [84, 309] on select "Don't animate Show / Hide Slide up/down Zoom in/out Slide left to right Slide r…" at bounding box center [101, 312] width 113 height 10
select select "shrink"
click at [45, 307] on select "Don't animate Show / Hide Slide up/down Zoom in/out Slide left to right Slide r…" at bounding box center [101, 312] width 113 height 10
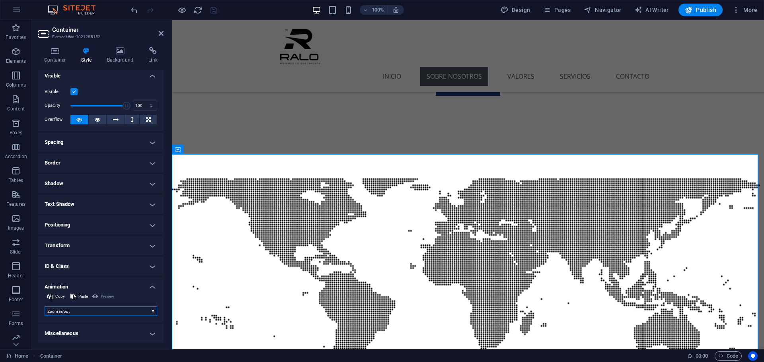
select select "scroll"
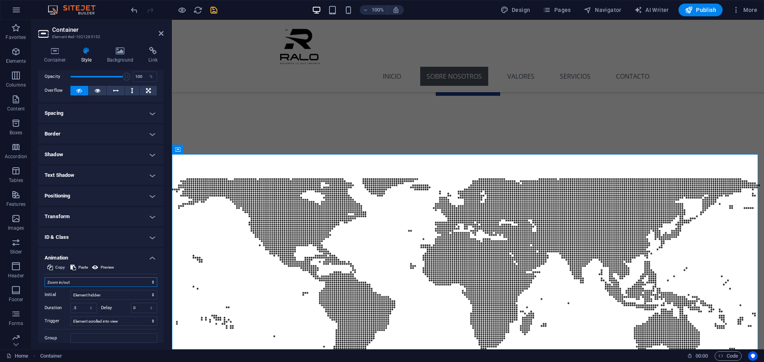
scroll to position [43, 0]
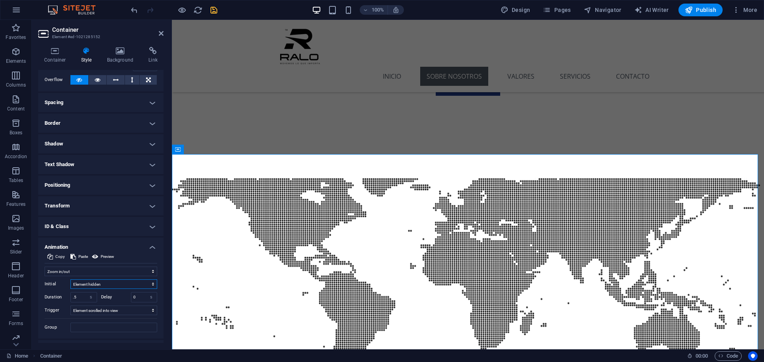
click at [116, 283] on select "Element hidden Element shown" at bounding box center [113, 285] width 87 height 10
click at [70, 280] on select "Element hidden Element shown" at bounding box center [113, 285] width 87 height 10
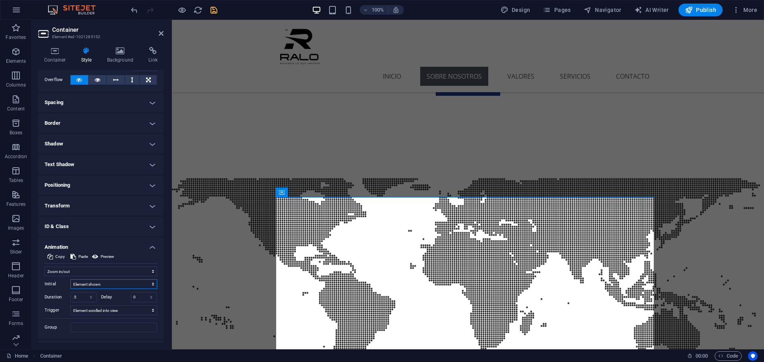
click at [113, 284] on select "Element hidden Element shown" at bounding box center [113, 285] width 87 height 10
select select "hide"
click at [70, 280] on select "Element hidden Element shown" at bounding box center [113, 285] width 87 height 10
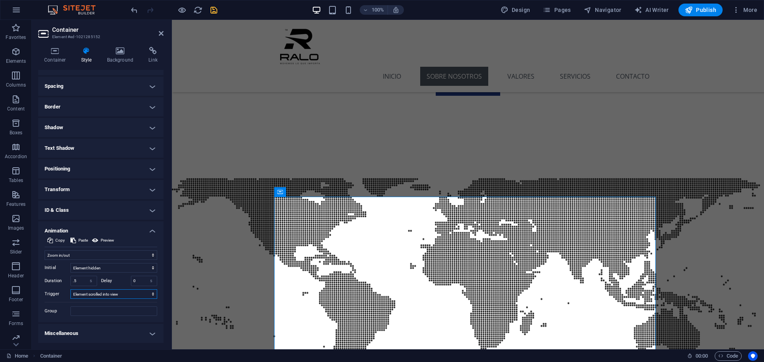
click at [107, 294] on select "No automatic trigger On page load Element scrolled into view" at bounding box center [113, 295] width 87 height 10
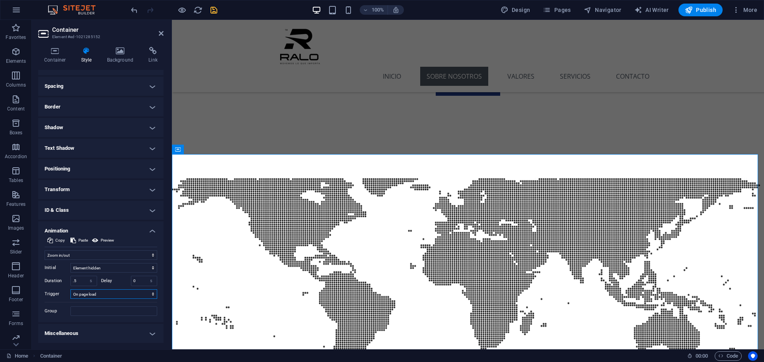
click at [70, 290] on select "No automatic trigger On page load Element scrolled into view" at bounding box center [113, 295] width 87 height 10
click at [104, 295] on select "No automatic trigger On page load Element scrolled into view" at bounding box center [113, 295] width 87 height 10
select select "scroll"
click at [70, 290] on select "No automatic trigger On page load Element scrolled into view" at bounding box center [113, 295] width 87 height 10
click at [76, 327] on h4 "Miscellaneous" at bounding box center [100, 333] width 125 height 19
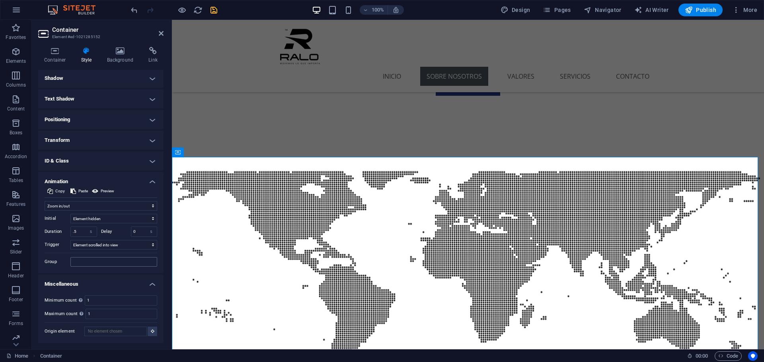
scroll to position [344, 0]
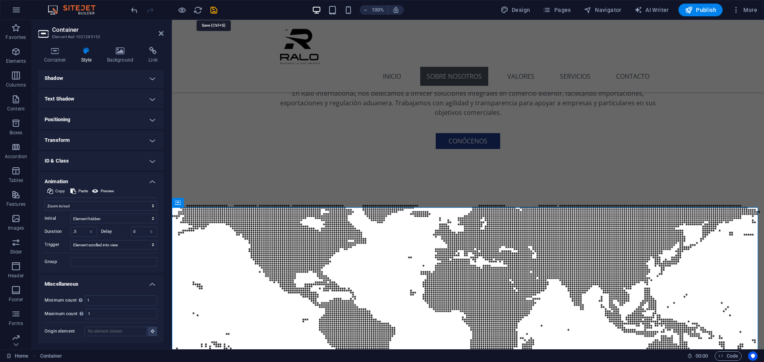
click at [214, 11] on icon "save" at bounding box center [213, 10] width 9 height 9
checkbox input "false"
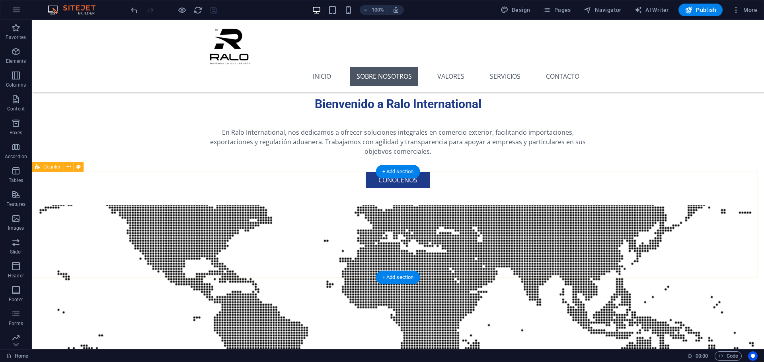
scroll to position [464, 0]
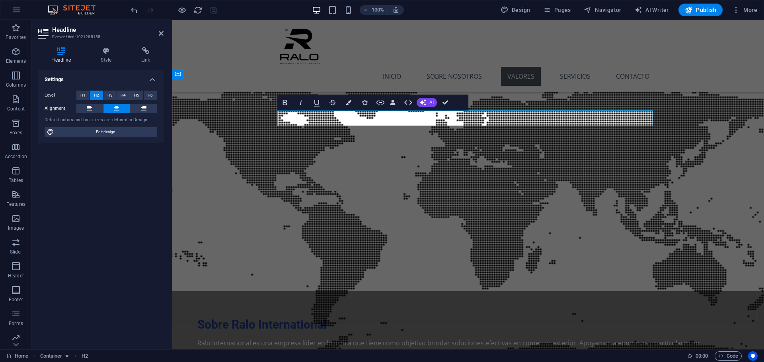
scroll to position [473, 0]
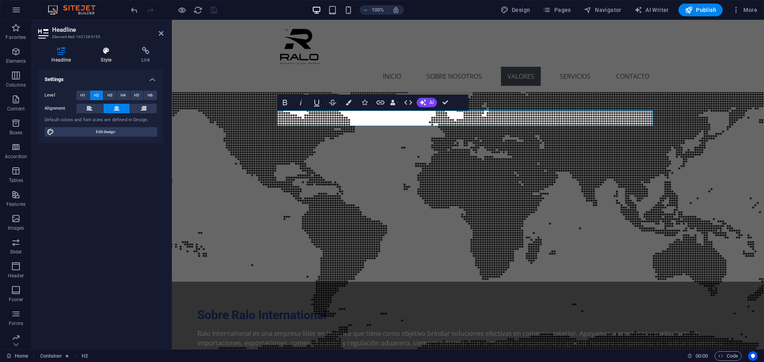
click at [109, 54] on icon at bounding box center [105, 51] width 37 height 8
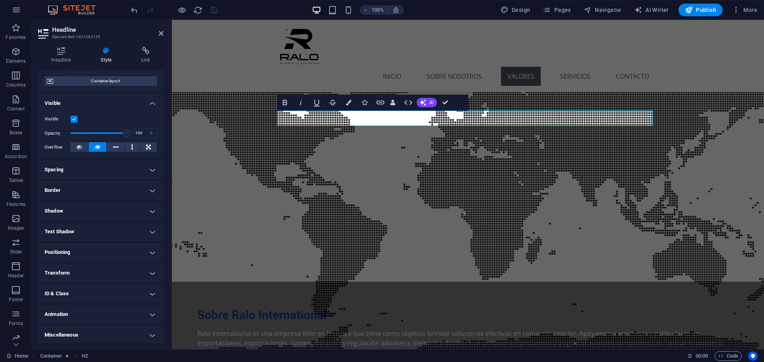
scroll to position [63, 0]
click at [66, 309] on h4 "Animation" at bounding box center [100, 312] width 125 height 19
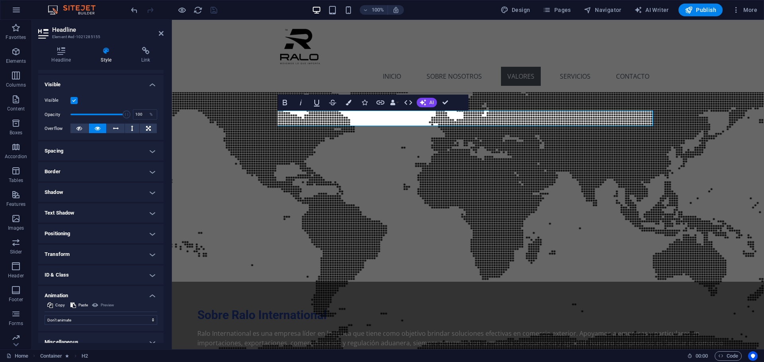
scroll to position [89, 0]
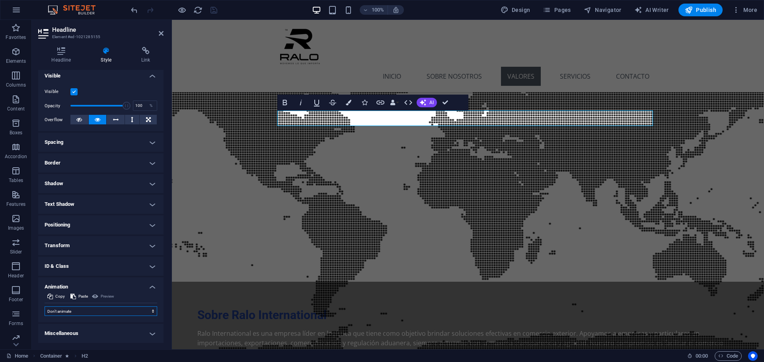
click at [78, 312] on select "Don't animate Show / Hide Slide up/down Zoom in/out Slide left to right Slide r…" at bounding box center [101, 312] width 113 height 10
select select "move-bottom-to-top"
click at [45, 307] on select "Don't animate Show / Hide Slide up/down Zoom in/out Slide left to right Slide r…" at bounding box center [101, 312] width 113 height 10
select select "scroll"
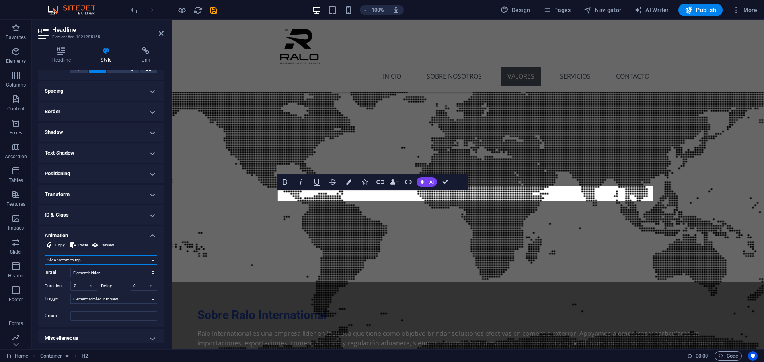
scroll to position [145, 0]
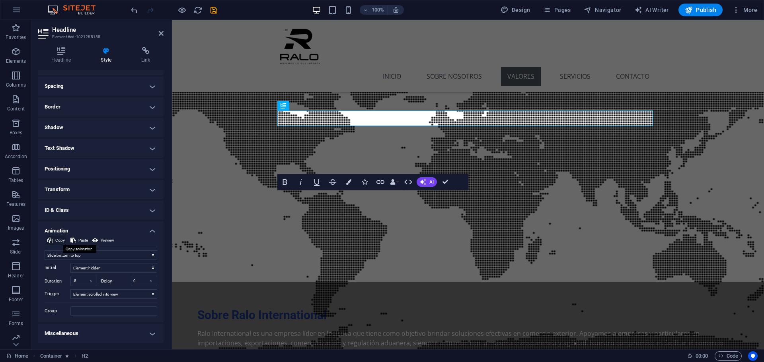
click at [59, 242] on span "Copy" at bounding box center [60, 241] width 10 height 10
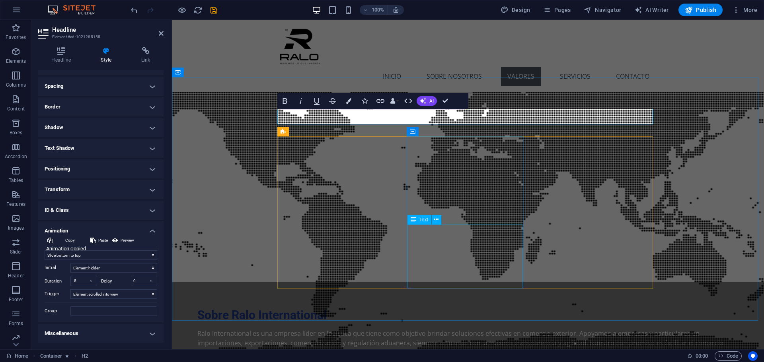
scroll to position [593, 0]
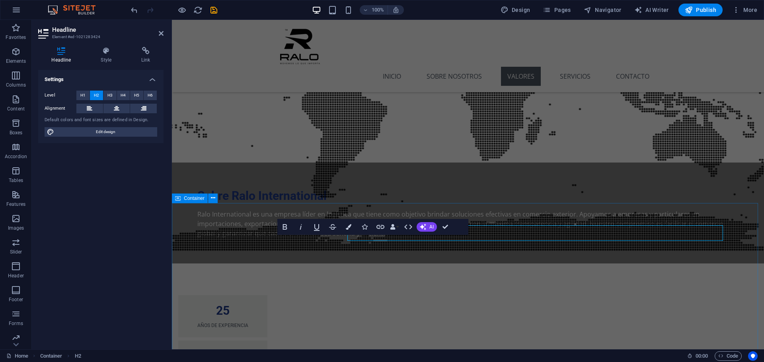
select select "s"
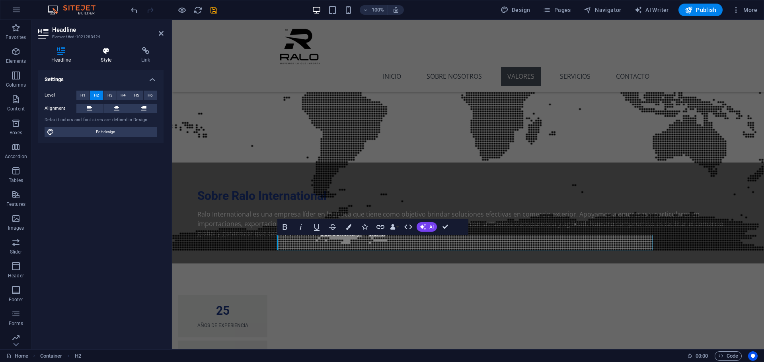
click at [112, 51] on icon at bounding box center [105, 51] width 37 height 8
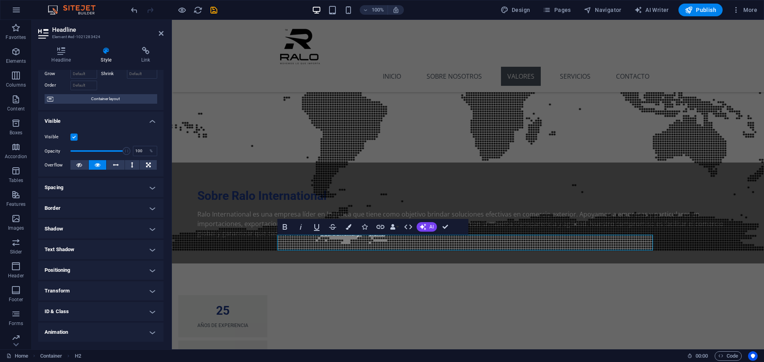
scroll to position [63, 0]
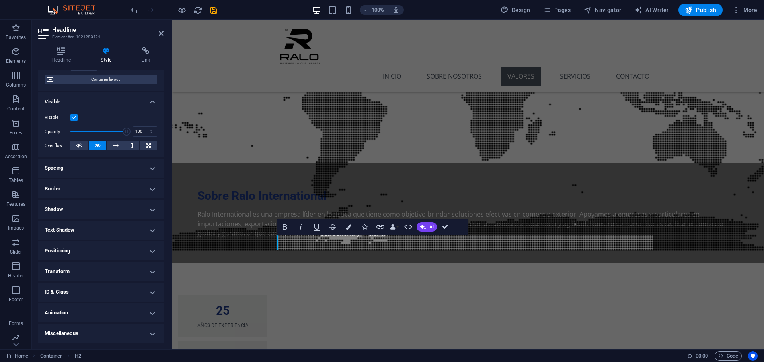
click at [82, 306] on h4 "Animation" at bounding box center [100, 312] width 125 height 19
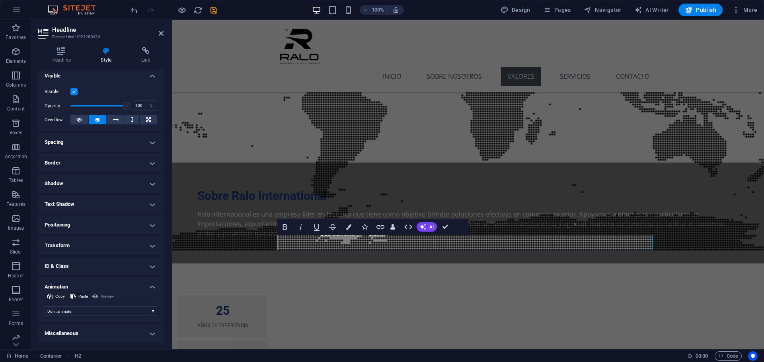
click at [80, 297] on span "Paste" at bounding box center [83, 297] width 10 height 10
select select "move-bottom-to-top"
select select "scroll"
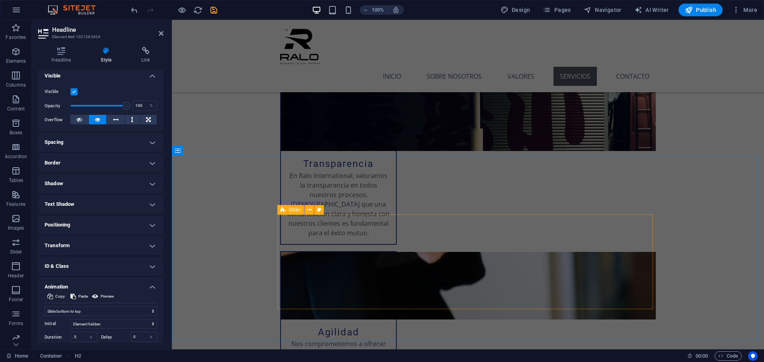
scroll to position [1149, 0]
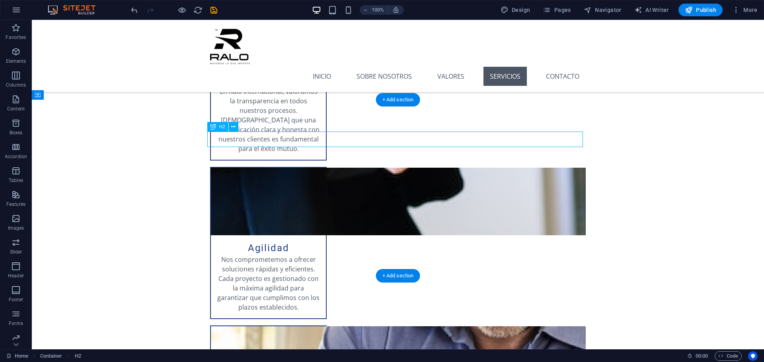
select select "s"
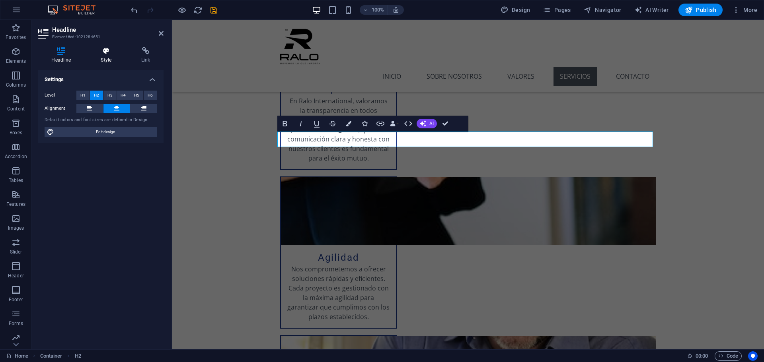
click at [113, 54] on icon at bounding box center [105, 51] width 37 height 8
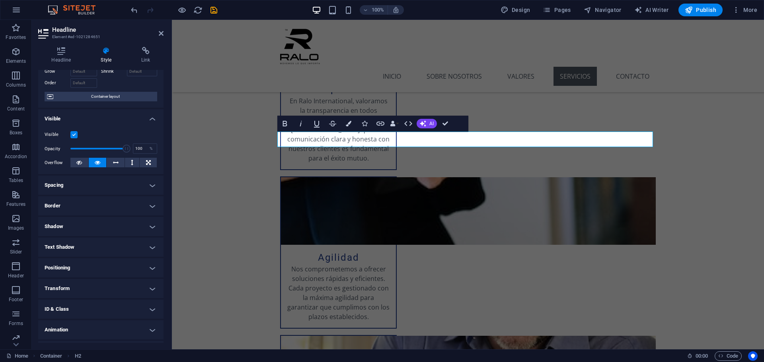
scroll to position [63, 0]
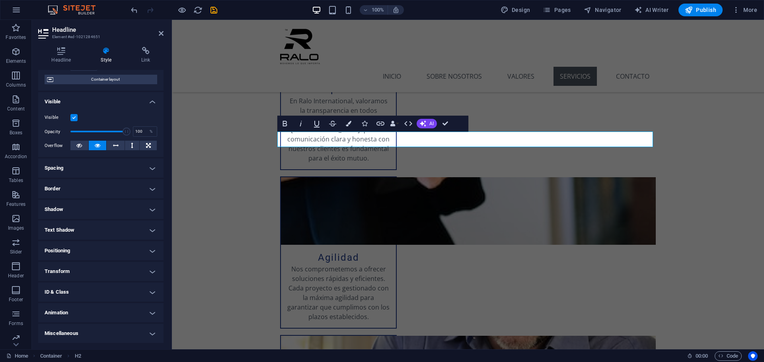
click at [72, 316] on h4 "Animation" at bounding box center [100, 312] width 125 height 19
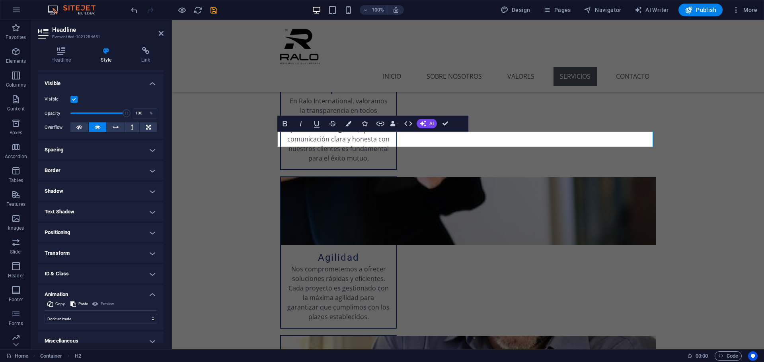
scroll to position [89, 0]
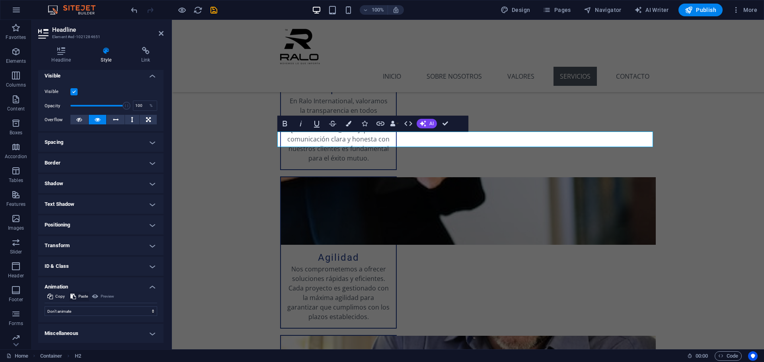
click at [82, 295] on span "Paste" at bounding box center [83, 297] width 10 height 10
select select "move-bottom-to-top"
select select "scroll"
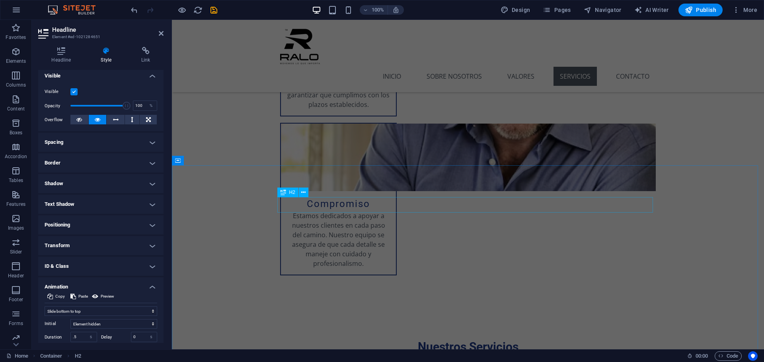
scroll to position [1388, 0]
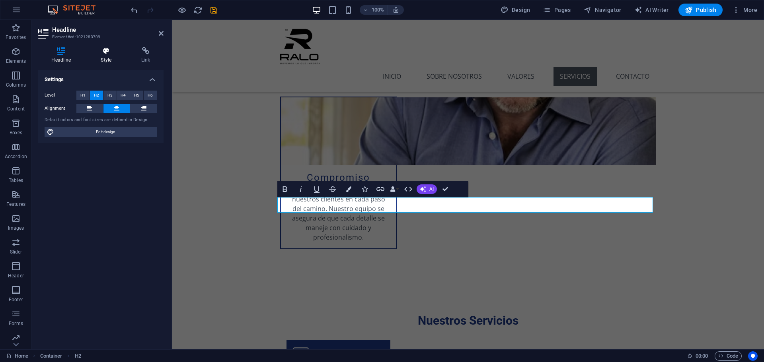
click at [101, 54] on icon at bounding box center [105, 51] width 37 height 8
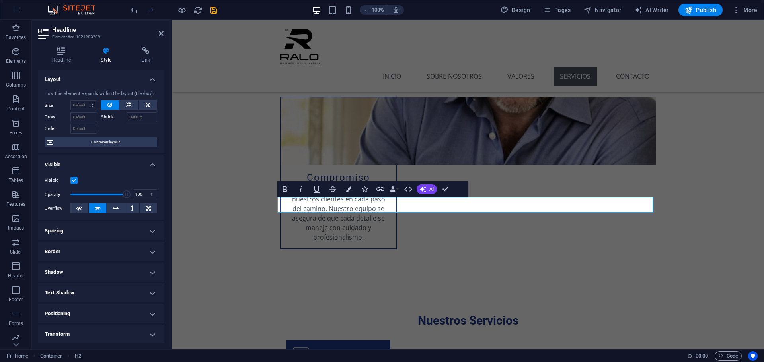
scroll to position [63, 0]
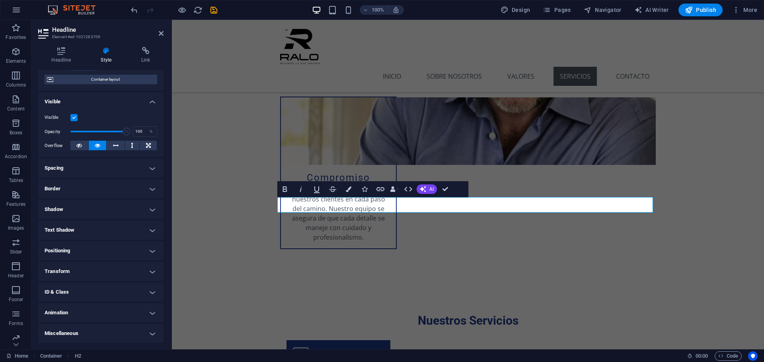
click at [81, 320] on h4 "Animation" at bounding box center [100, 312] width 125 height 19
click at [76, 322] on button "Paste" at bounding box center [79, 323] width 20 height 10
select select "move-bottom-to-top"
select select "scroll"
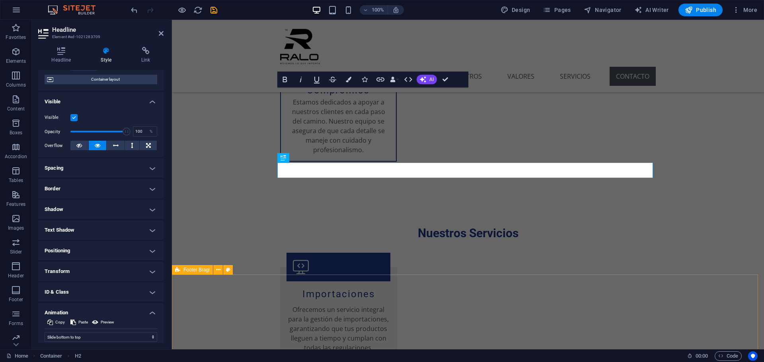
scroll to position [1547, 0]
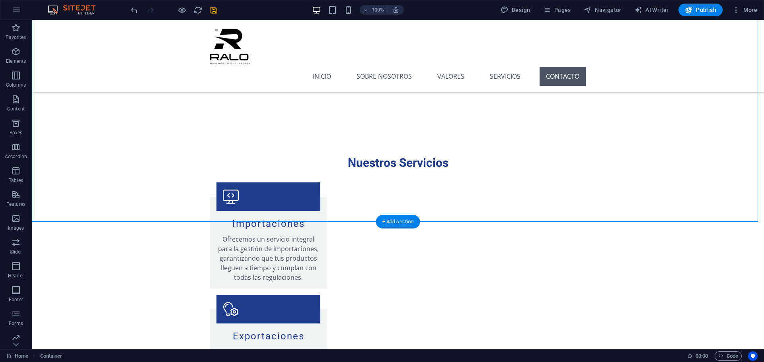
scroll to position [1565, 0]
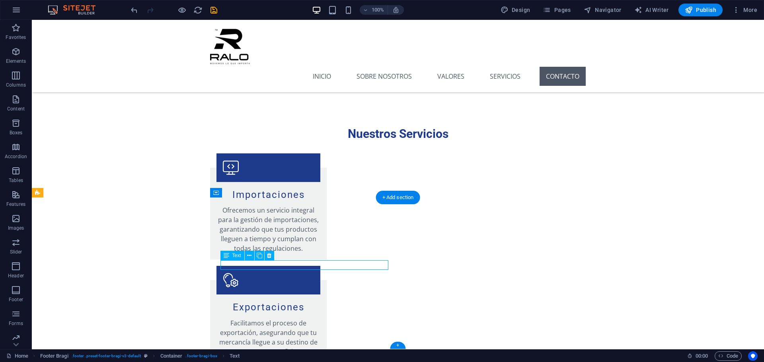
scroll to position [1575, 0]
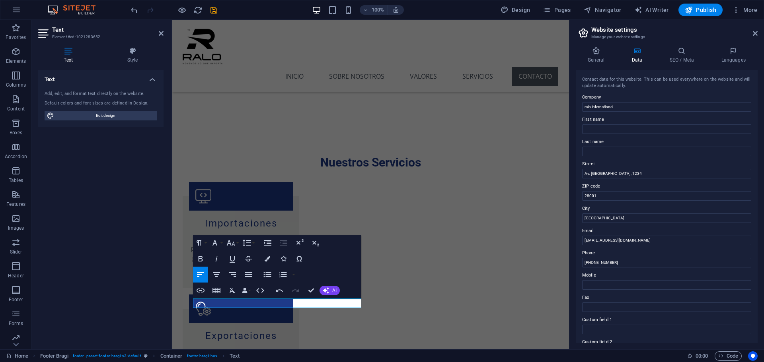
click at [128, 243] on div "Text Add, edit, and format text directly on the website. Default colors and fon…" at bounding box center [100, 206] width 125 height 273
click at [158, 240] on div "Text Add, edit, and format text directly on the website. Default colors and fon…" at bounding box center [100, 206] width 125 height 273
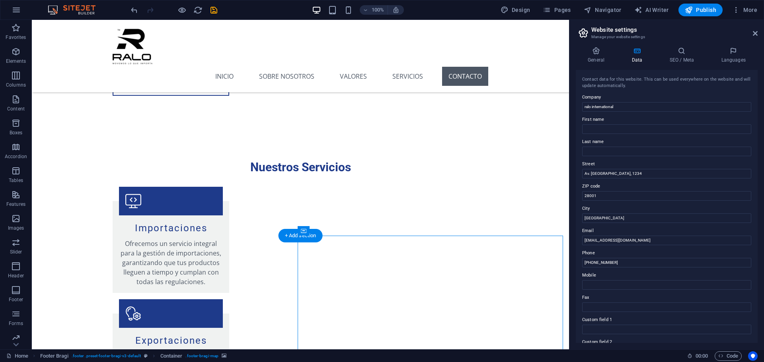
select select "px"
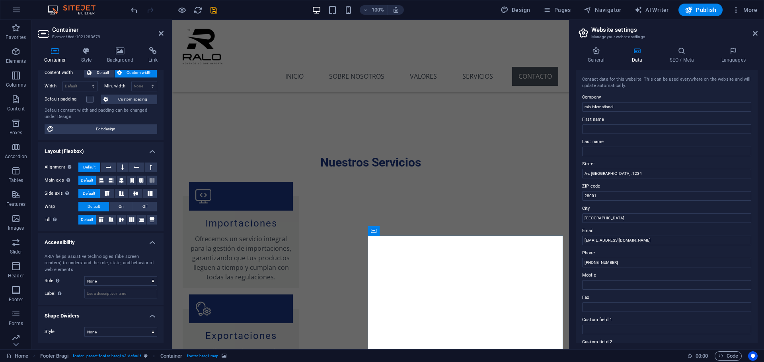
scroll to position [0, 0]
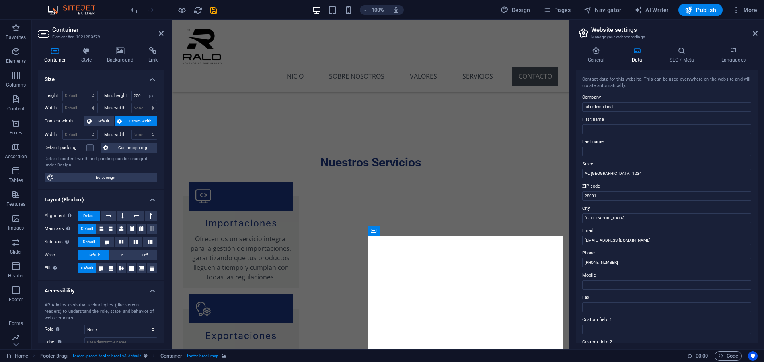
click at [86, 60] on h4 "Style" at bounding box center [88, 55] width 26 height 17
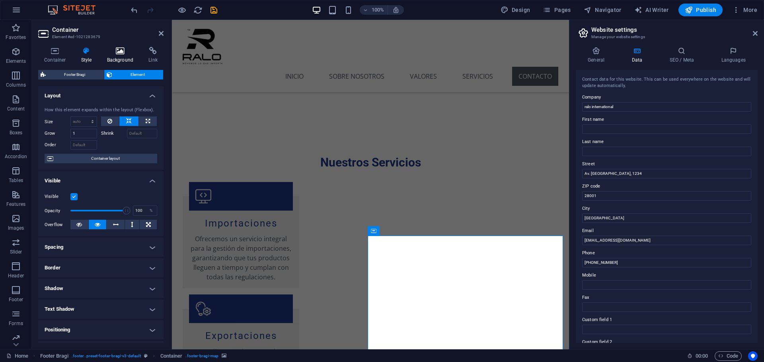
click at [107, 58] on h4 "Background" at bounding box center [122, 55] width 42 height 17
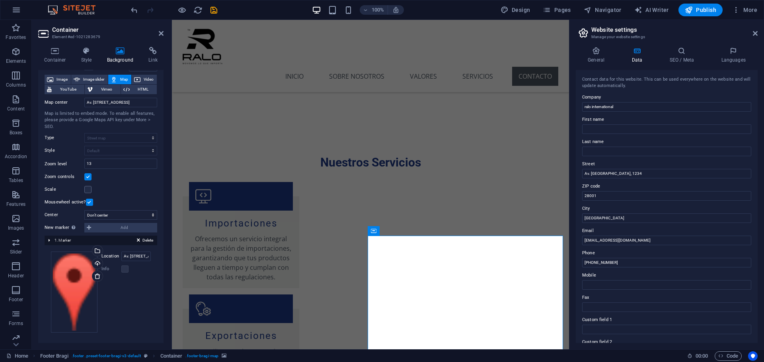
scroll to position [43, 0]
click at [128, 255] on input "Av. Libertador, 1234, 28001 Madrid" at bounding box center [135, 256] width 29 height 10
paste input "Paseo Lomas Altas No. 4989 Col. Jardines de la Patria. Zapopan, Jal"
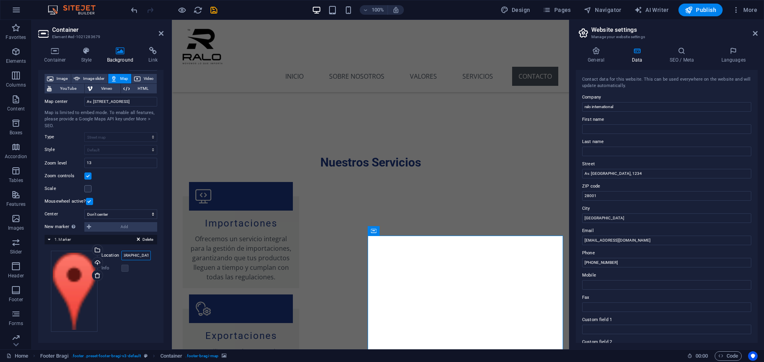
scroll to position [0, 0]
drag, startPoint x: 130, startPoint y: 259, endPoint x: 114, endPoint y: 259, distance: 15.9
click at [114, 259] on div "Location Paseo Lomas Altas No. 4989 Col. Jardines de la Patria. Zapopan, Jal" at bounding box center [125, 256] width 49 height 10
click at [132, 256] on input "Paseo Lomas Altas No. 4989 Col. Jardines de la Patria. Zapopan, Jal" at bounding box center [135, 256] width 29 height 10
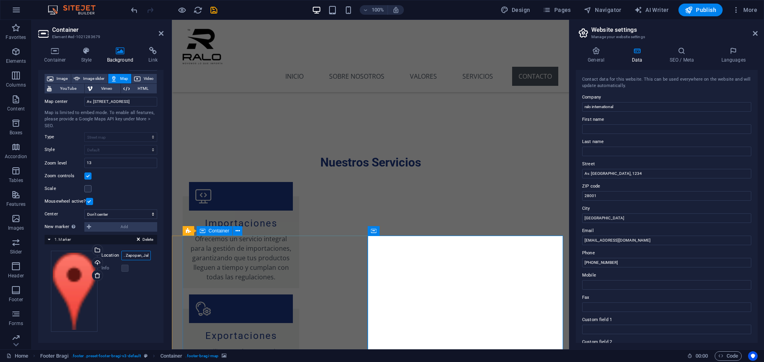
drag, startPoint x: 305, startPoint y: 276, endPoint x: 173, endPoint y: 258, distance: 132.9
type input "Paseo Lomas Altas No. 4989 Col. Jardines de la Patria. Zapopan, Jal"
click at [138, 258] on input "Paseo Lomas Altas No. 4989 Col. Jardines de la Patria. Zapopan, Jal" at bounding box center [135, 256] width 29 height 10
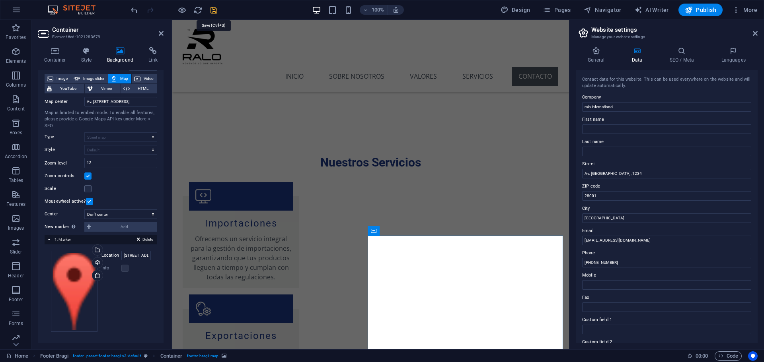
click at [213, 10] on icon "save" at bounding box center [213, 10] width 9 height 9
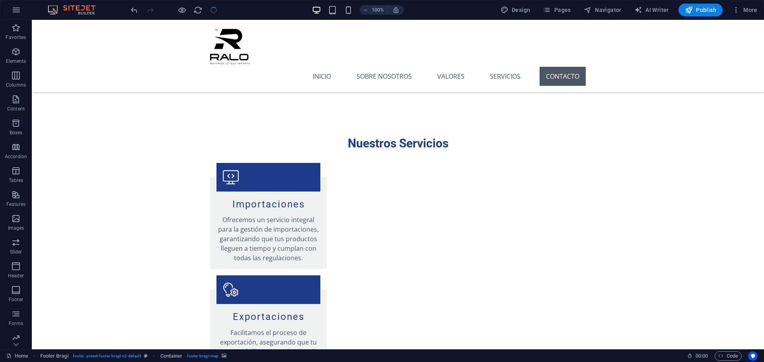
checkbox input "false"
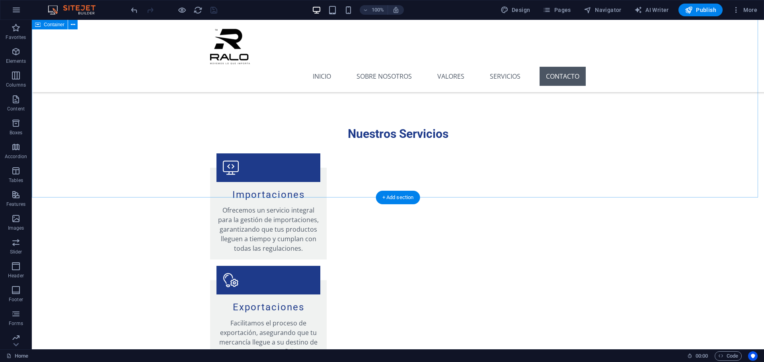
scroll to position [1565, 0]
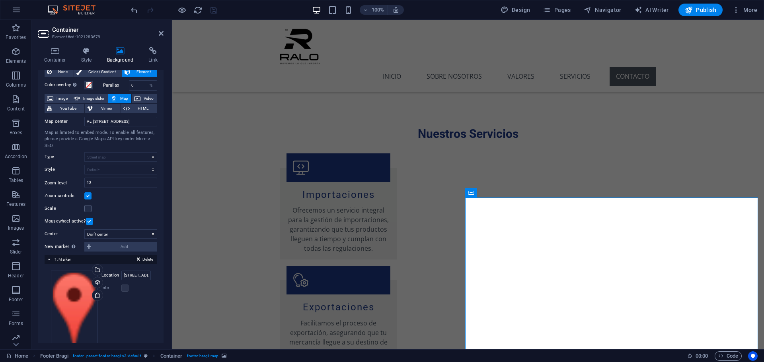
scroll to position [43, 0]
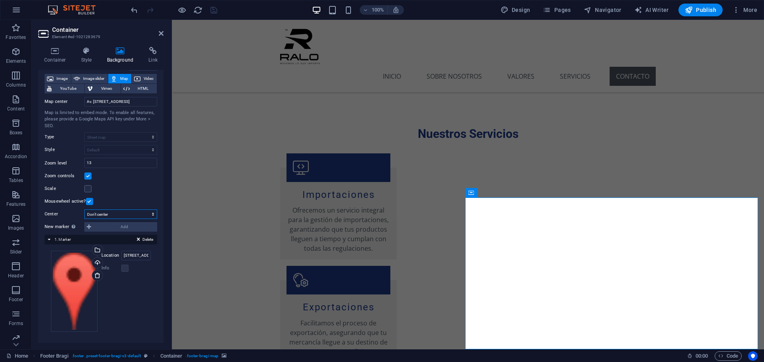
click at [125, 212] on select "Don't center Center markers Center and zoom markers" at bounding box center [120, 215] width 73 height 10
select select "1"
click at [84, 210] on select "Don't center Center markers Center and zoom markers" at bounding box center [120, 215] width 73 height 10
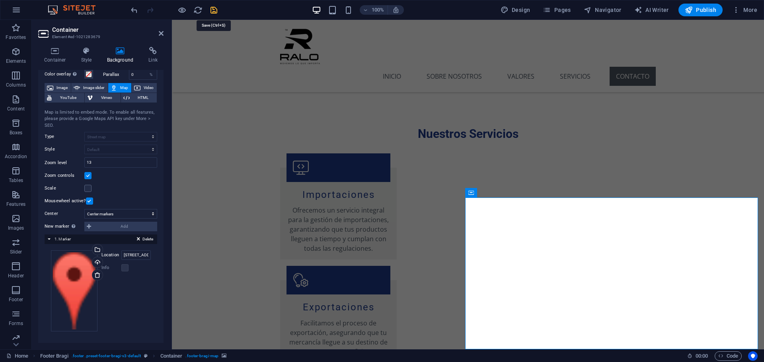
click at [211, 11] on icon "save" at bounding box center [213, 10] width 9 height 9
checkbox input "false"
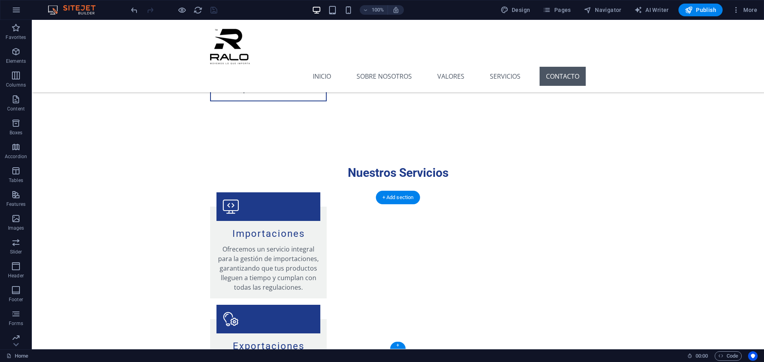
scroll to position [1565, 0]
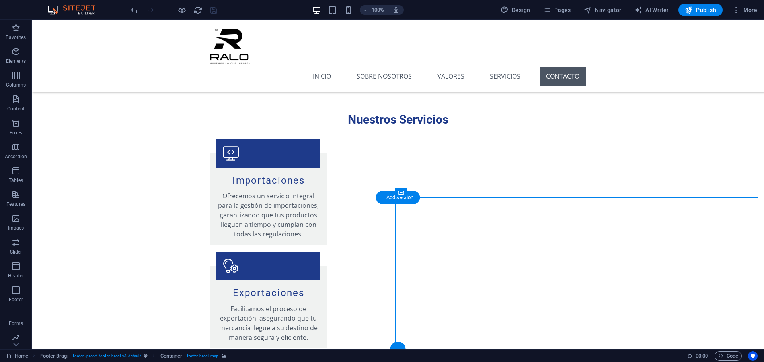
select select "1"
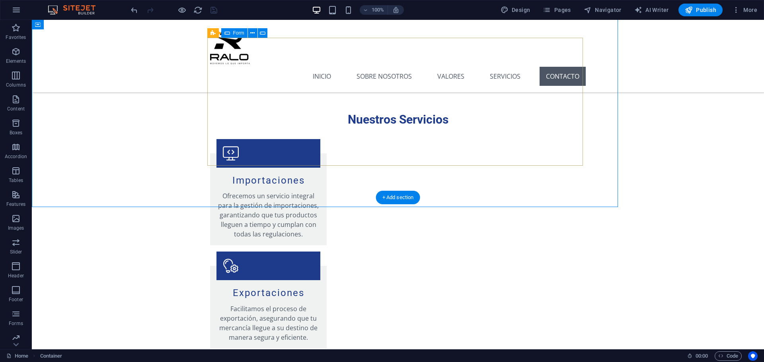
scroll to position [1565, 0]
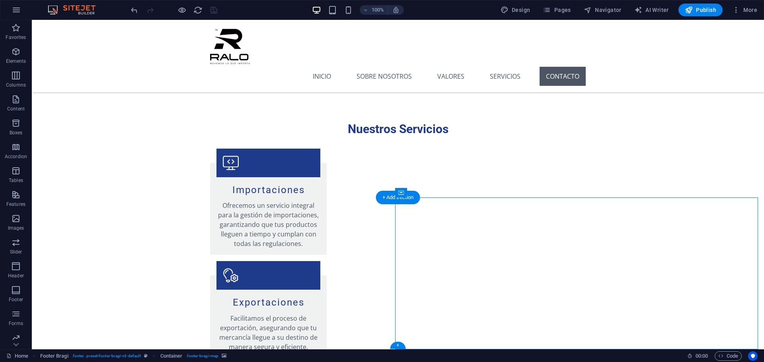
select select "1"
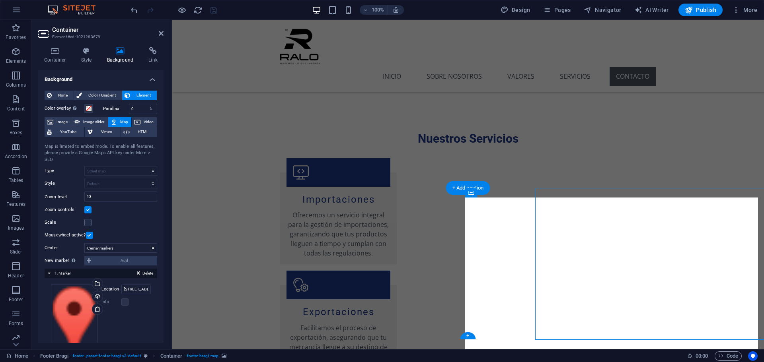
scroll to position [1575, 0]
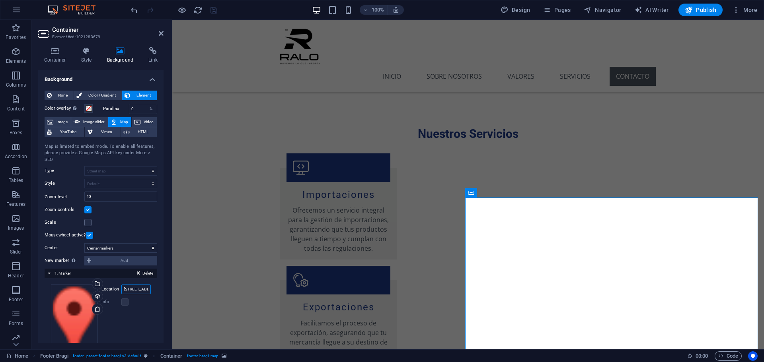
click at [129, 289] on input "Paseo Lomas Altas No. 4989 Col. Jardines de la Patria. Zapopan, Jal" at bounding box center [135, 290] width 29 height 10
paste input ".º Lomas Altas 4989 Col, Jardines de la Patria, 45110 Guadalajara"
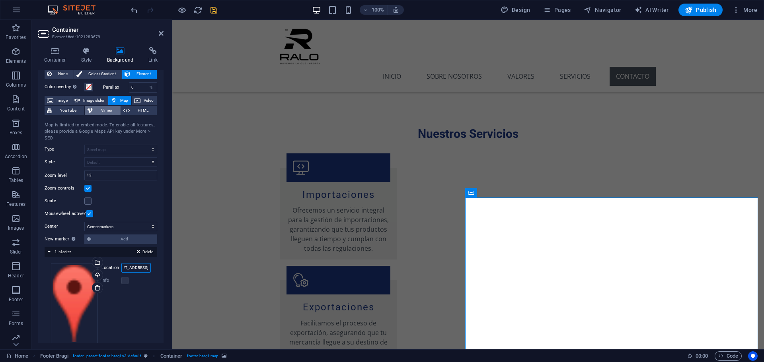
scroll to position [34, 0]
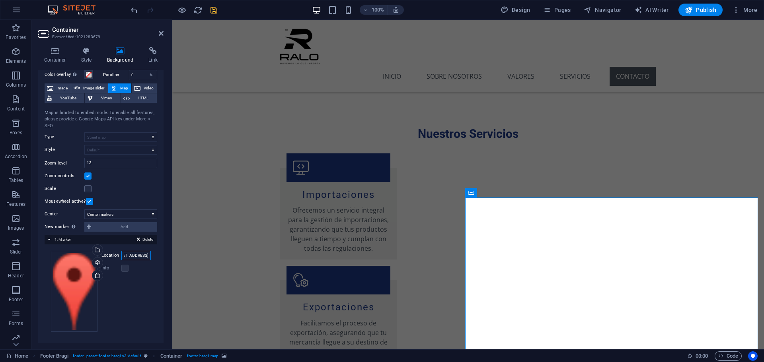
type input "P.º Lomas Altas 4989 Col, Jardines de la Patria, 45110 Guadalajara, Jal"
click at [214, 8] on icon "save" at bounding box center [213, 10] width 9 height 9
checkbox input "false"
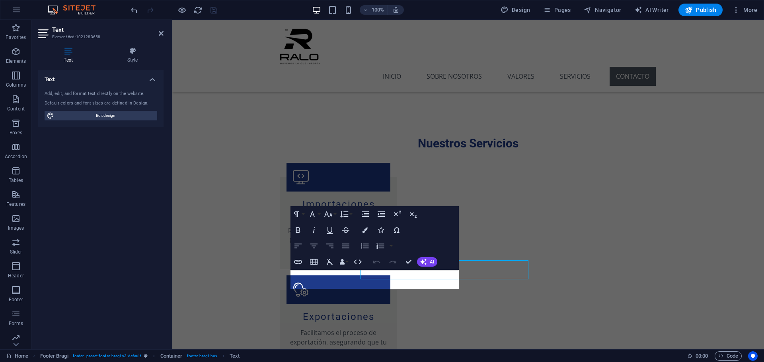
scroll to position [1575, 0]
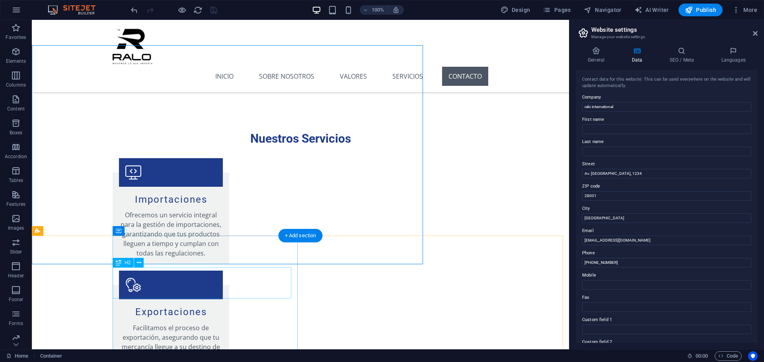
scroll to position [1546, 0]
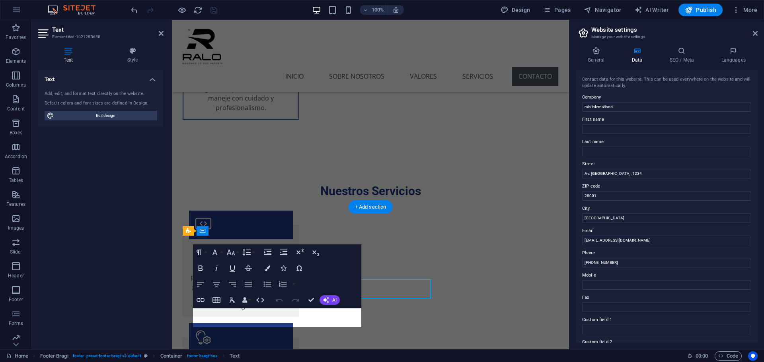
scroll to position [1575, 0]
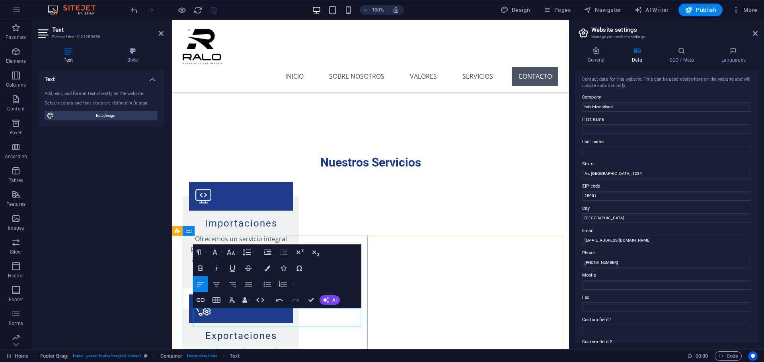
click at [97, 272] on div "Text Add, edit, and format text directly on the website. Default colors and fon…" at bounding box center [100, 206] width 125 height 273
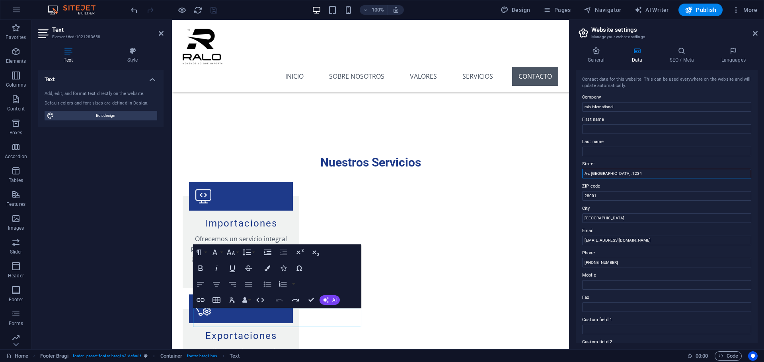
drag, startPoint x: 801, startPoint y: 195, endPoint x: 565, endPoint y: 169, distance: 237.3
type input "P.º Lomas Altas 4989 Col, Jardines de la Patria, 45110 Guadalajara, Jal"
click at [613, 195] on input "28001" at bounding box center [666, 196] width 169 height 10
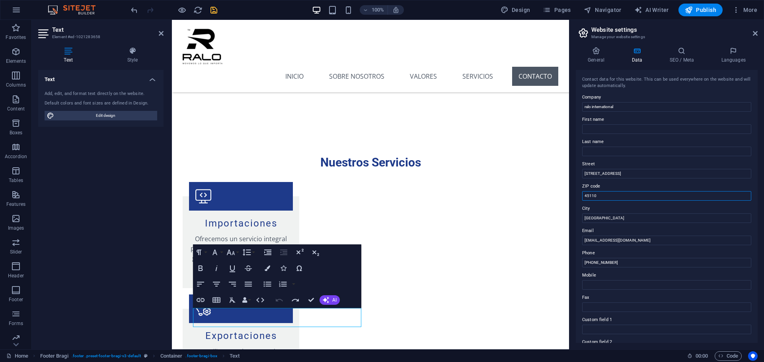
type input "45110"
click at [683, 174] on input "P.º Lomas Altas 4989 Col, Jardines de la Patria, 45110 Guadalajara, Jal" at bounding box center [666, 174] width 169 height 10
drag, startPoint x: 682, startPoint y: 174, endPoint x: 737, endPoint y: 172, distance: 55.3
click at [737, 172] on input "P.º Lomas Altas 4989 Col, Jardines de la Patria, 45110 Guadalajara, Jal" at bounding box center [666, 174] width 169 height 10
type input "P.º Lomas Altas 4989 Col, Jardines de la Patria, 45110"
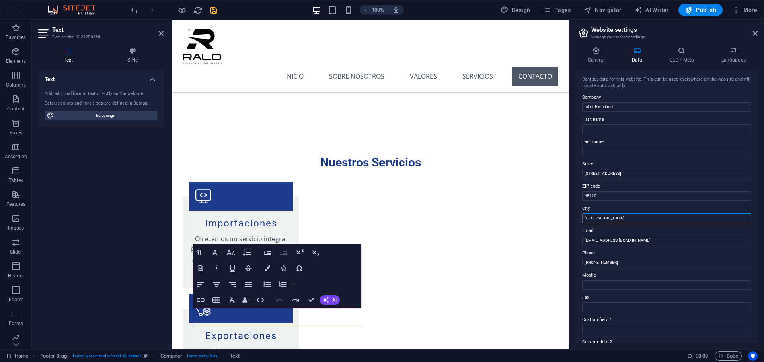
drag, startPoint x: 775, startPoint y: 237, endPoint x: 565, endPoint y: 220, distance: 210.3
click at [594, 222] on input "[GEOGRAPHIC_DATA]" at bounding box center [666, 219] width 169 height 10
paste input "Guadalajara, Jal"
drag, startPoint x: 607, startPoint y: 220, endPoint x: 664, endPoint y: 225, distance: 56.7
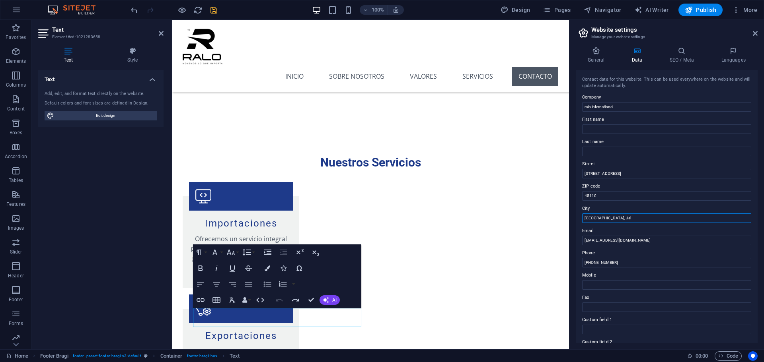
click at [664, 224] on div "Contact data for this website. This can be used everywhere on the website and w…" at bounding box center [666, 206] width 182 height 273
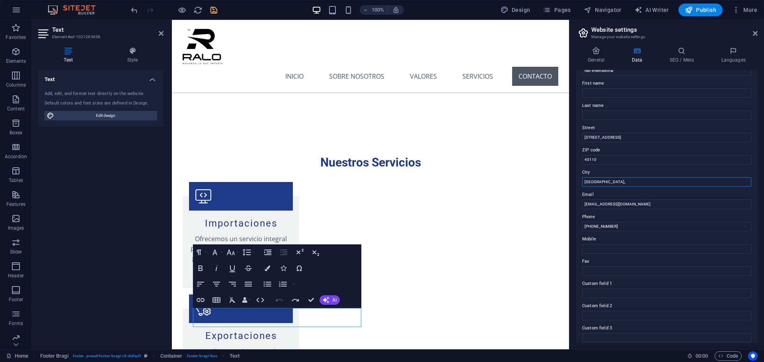
scroll to position [0, 0]
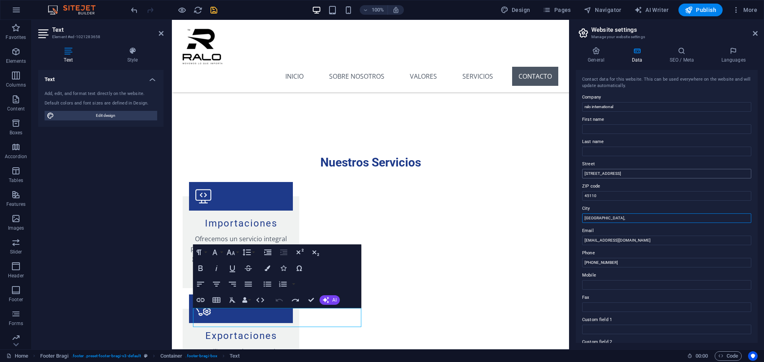
type input "Guadalajara,"
click at [626, 177] on input "P.º Lomas Altas 4989 Col, Jardines de la Patria, 45110" at bounding box center [666, 174] width 169 height 10
drag, startPoint x: 669, startPoint y: 173, endPoint x: 692, endPoint y: 173, distance: 23.1
click at [691, 173] on input "P.º Lomas Altas 4989 Col, Jardines de la Patria, 45110" at bounding box center [666, 174] width 169 height 10
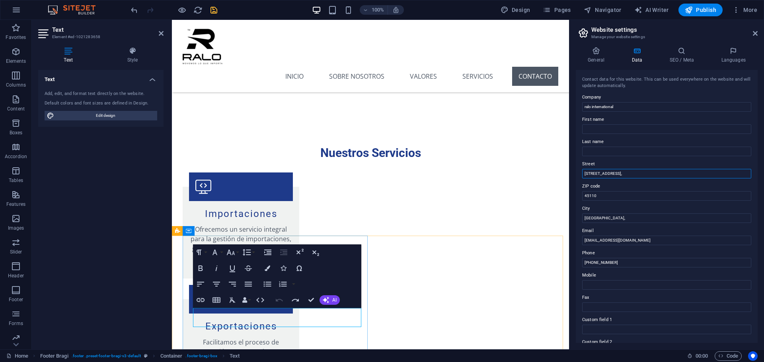
scroll to position [1613, 0]
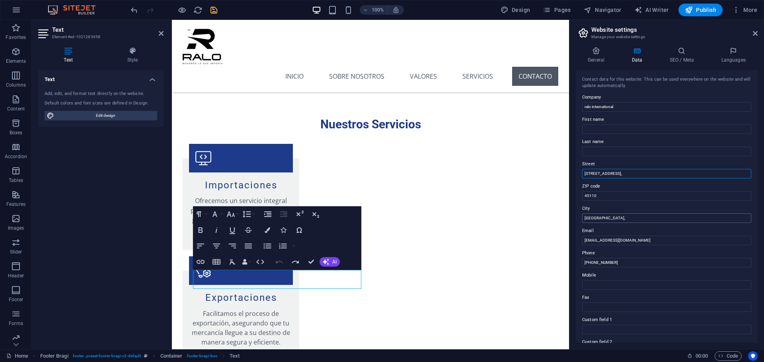
type input "P.º Lomas Altas 4989 Col, Jardines de la Patria,"
click at [616, 218] on input "Guadalajara," at bounding box center [666, 219] width 169 height 10
type input "Guadalajara, Jalisco"
click at [209, 14] on icon "save" at bounding box center [213, 10] width 9 height 9
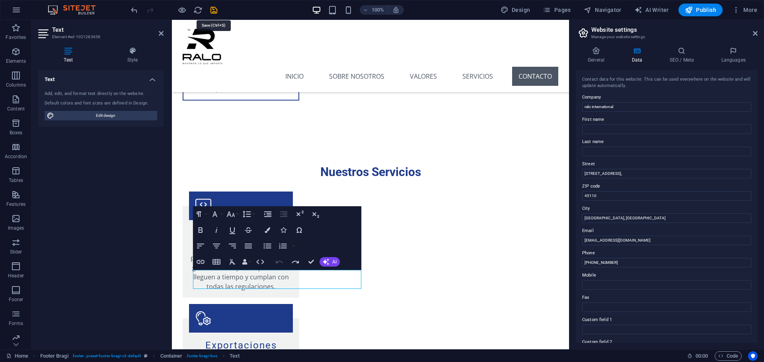
checkbox input "false"
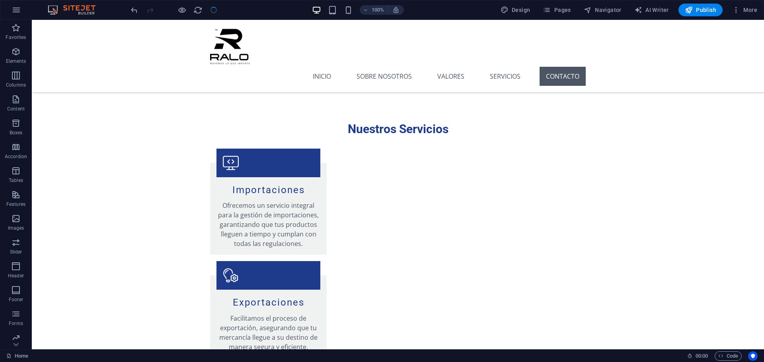
click at [212, 11] on div at bounding box center [173, 10] width 89 height 13
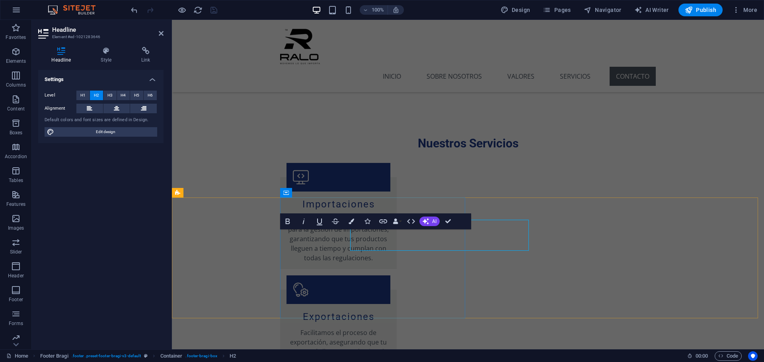
scroll to position [1575, 0]
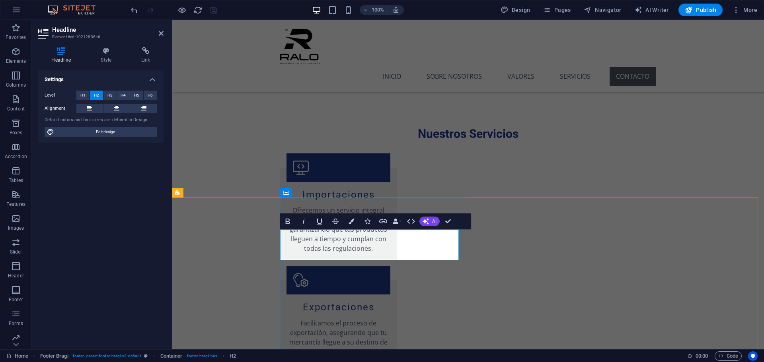
drag, startPoint x: 380, startPoint y: 237, endPoint x: 398, endPoint y: 250, distance: 22.1
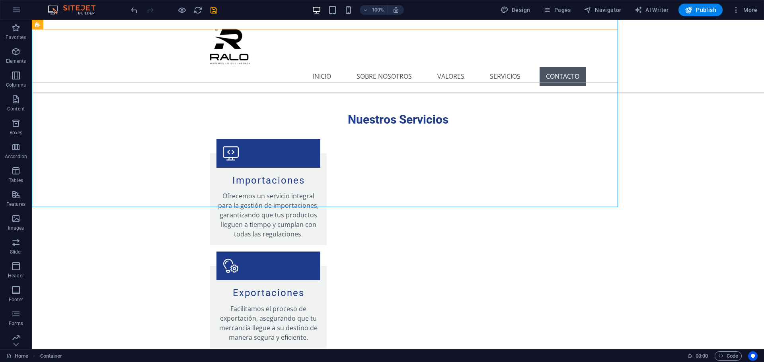
scroll to position [1565, 0]
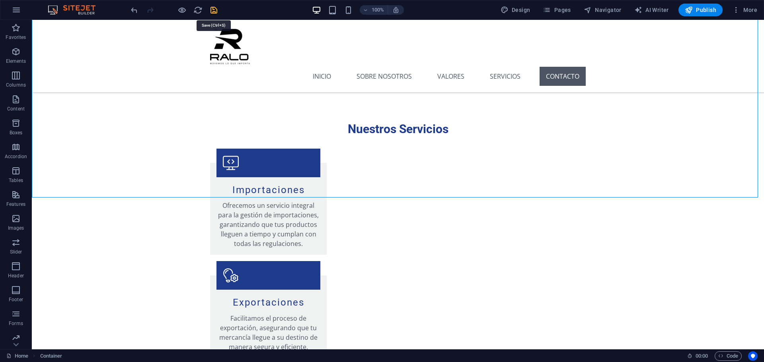
click at [215, 6] on icon "save" at bounding box center [213, 10] width 9 height 9
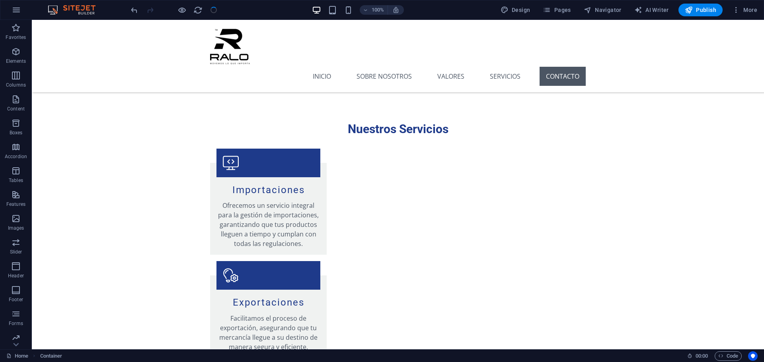
checkbox input "false"
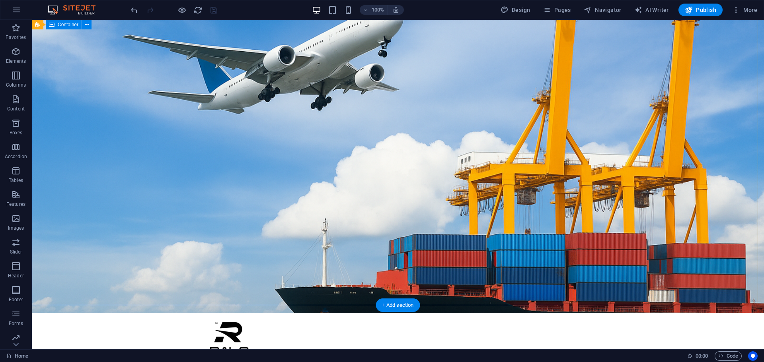
scroll to position [0, 0]
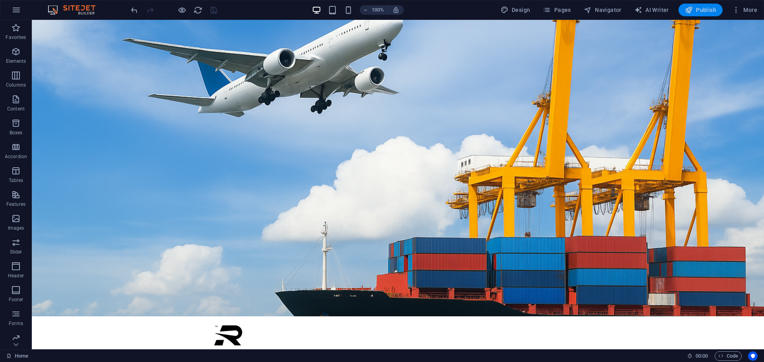
click at [695, 8] on span "Publish" at bounding box center [699, 10] width 31 height 8
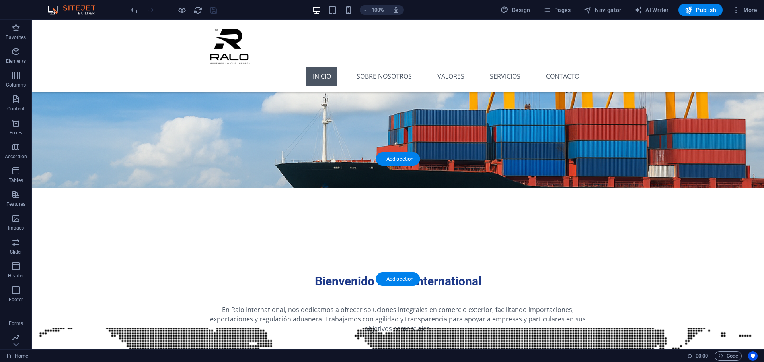
scroll to position [159, 0]
